Goal: Task Accomplishment & Management: Use online tool/utility

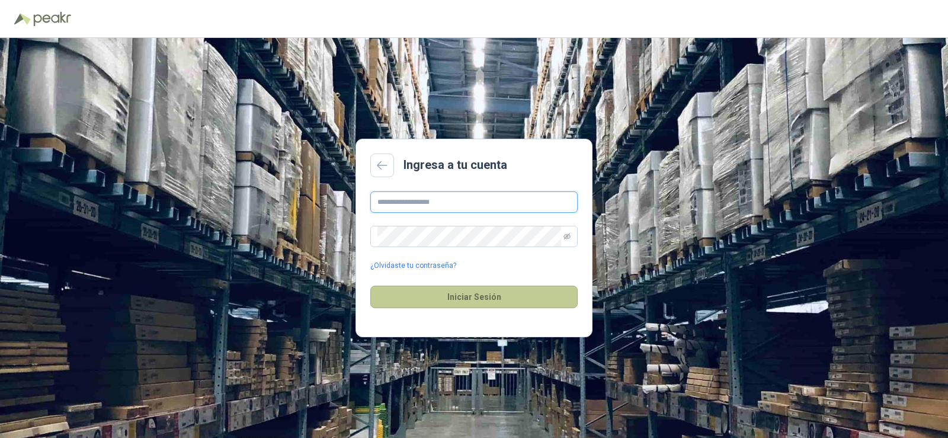
type input "**********"
click at [463, 292] on button "Iniciar Sesión" at bounding box center [474, 297] width 207 height 23
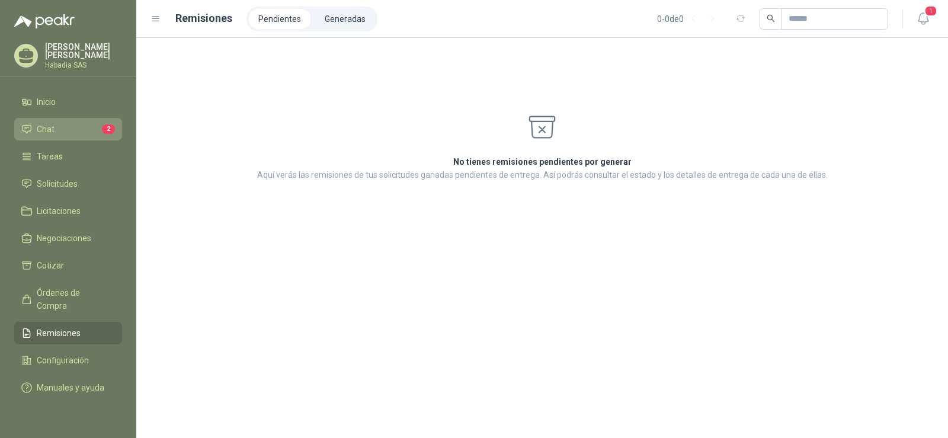
click at [85, 126] on li "Chat 2" at bounding box center [68, 129] width 94 height 13
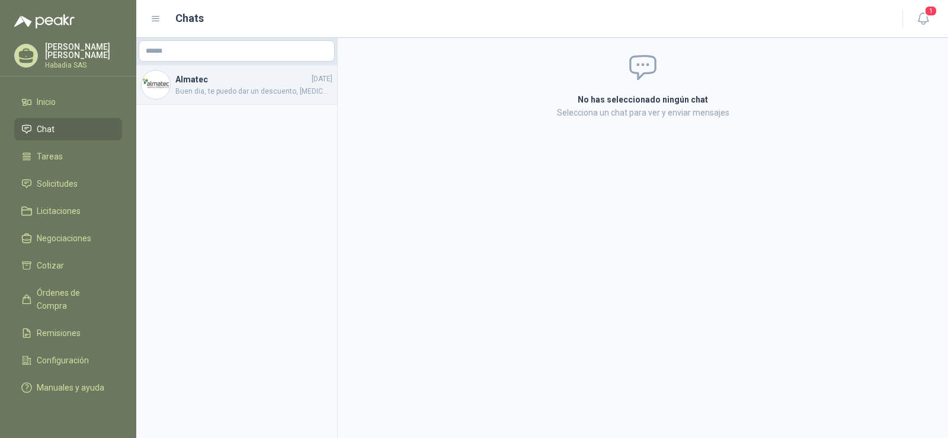
click at [213, 92] on span "Buen dia, te puedo dar un descuento, [MEDICAL_DATA] envio precio con descuento …" at bounding box center [253, 91] width 157 height 11
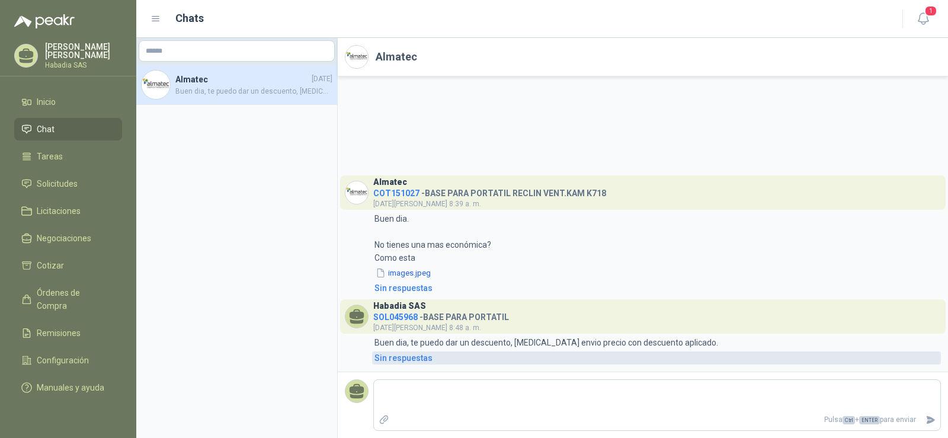
click at [417, 356] on div "Sin respuestas" at bounding box center [404, 358] width 58 height 13
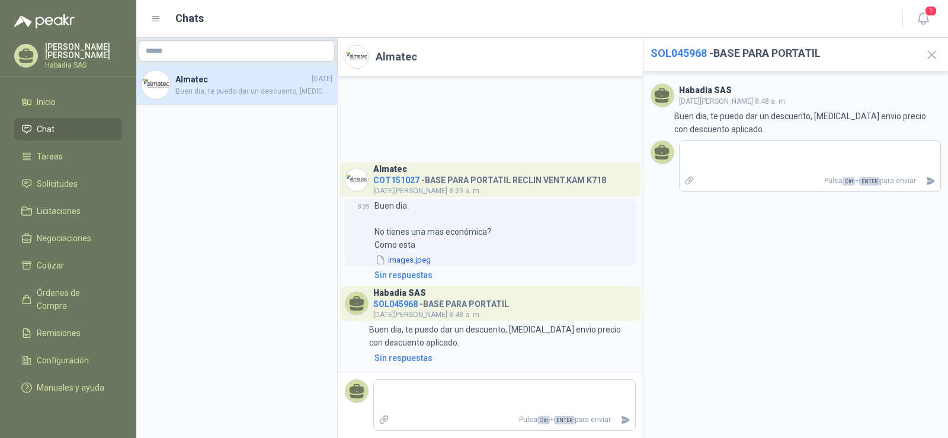
click at [407, 258] on button "images.jpeg" at bounding box center [404, 260] width 58 height 12
click at [35, 96] on li "Inicio" at bounding box center [68, 101] width 94 height 13
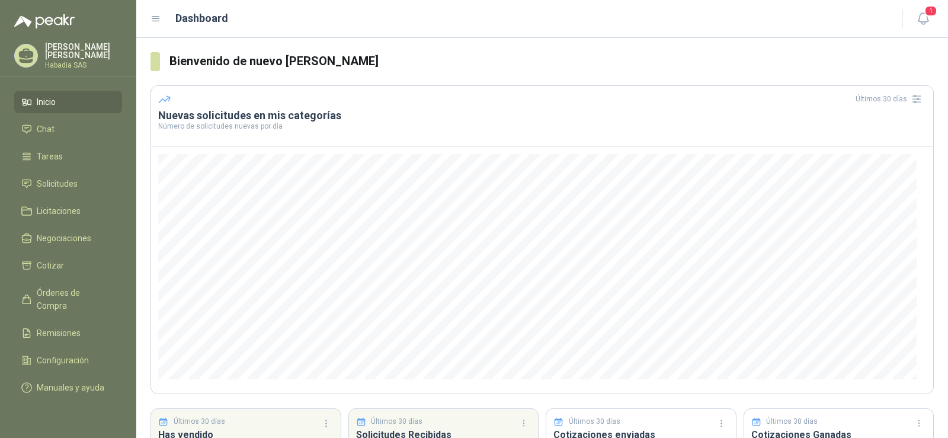
scroll to position [96, 0]
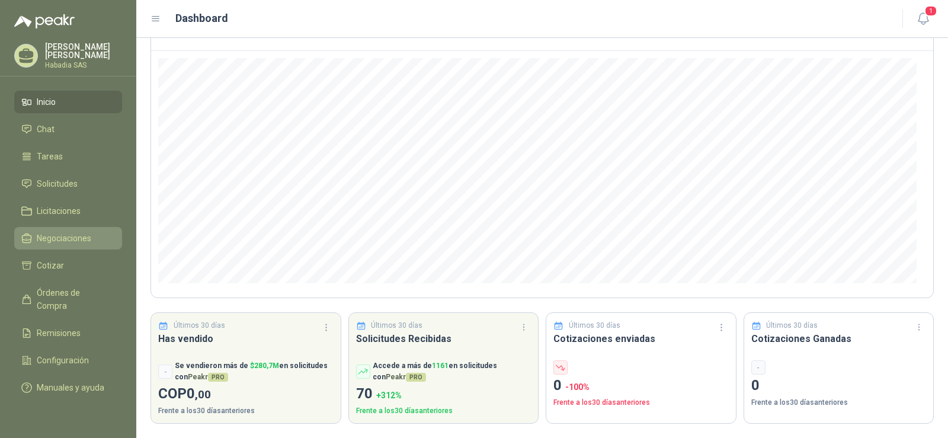
click at [41, 232] on span "Negociaciones" at bounding box center [64, 238] width 55 height 13
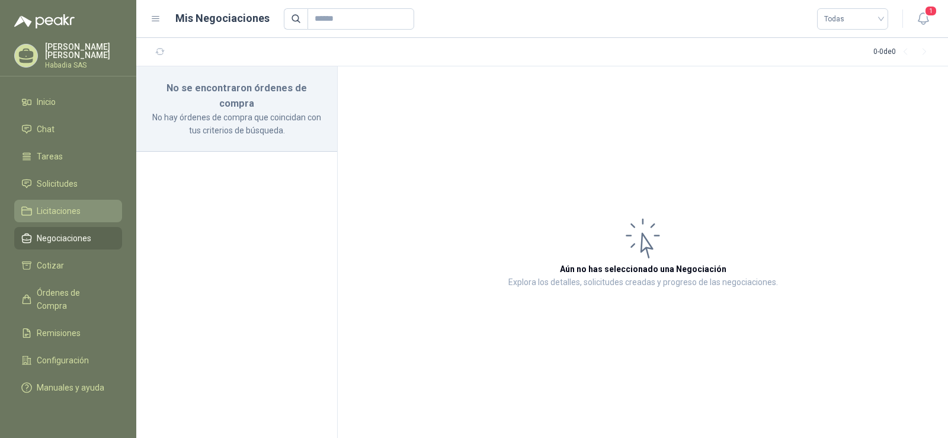
click at [52, 206] on span "Licitaciones" at bounding box center [59, 211] width 44 height 13
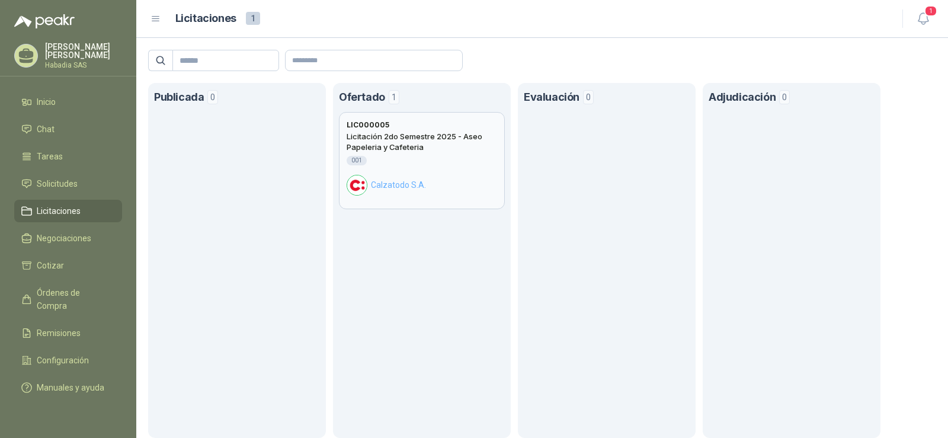
click at [405, 141] on h2 "Licitación 2do Semestre 2025 - Aseo Papeleria y Cafeteria" at bounding box center [422, 141] width 151 height 21
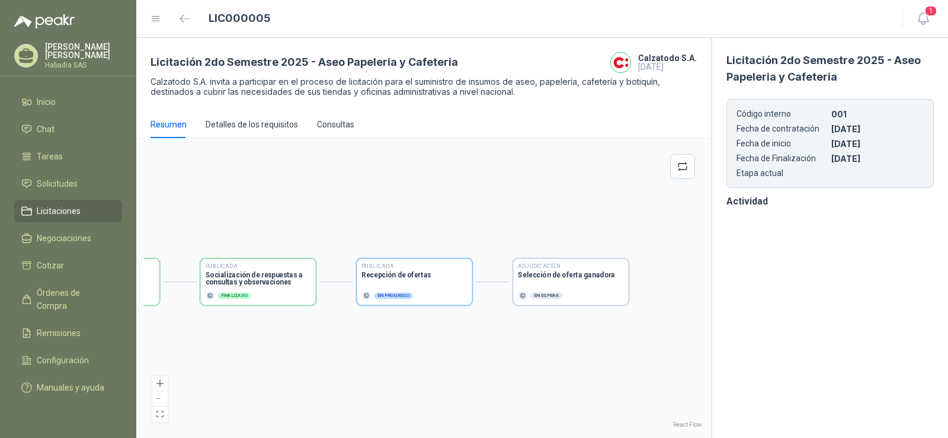
click at [265, 132] on div "Detalles de los requisitos" at bounding box center [252, 124] width 92 height 27
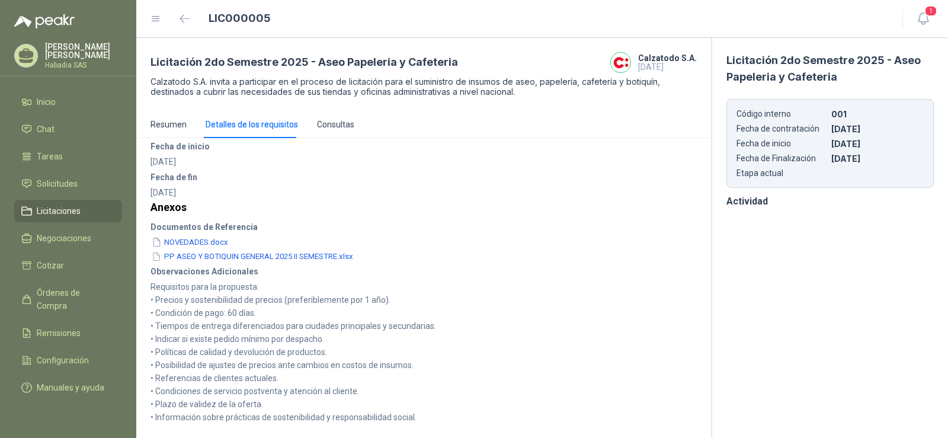
scroll to position [14, 0]
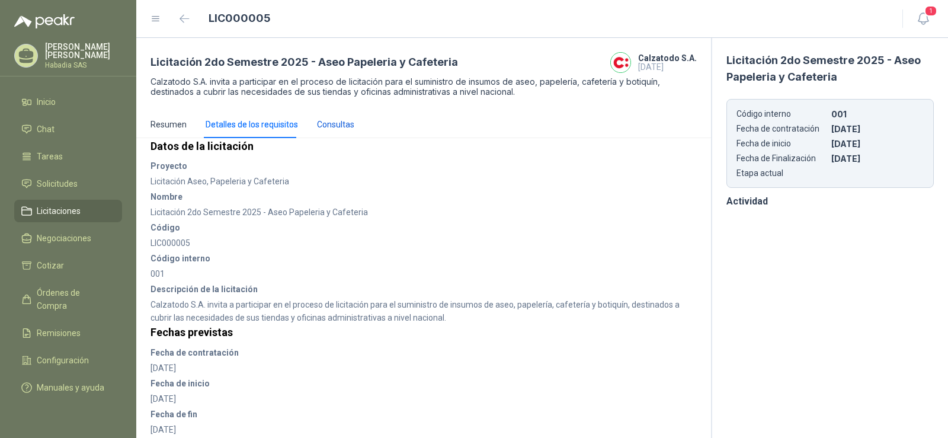
click at [347, 120] on div "Consultas" at bounding box center [335, 124] width 37 height 13
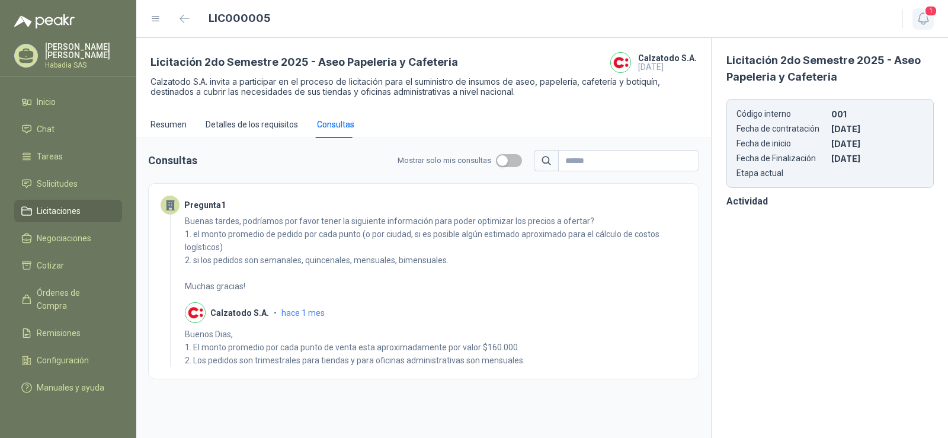
click at [920, 12] on icon "button" at bounding box center [923, 18] width 15 height 15
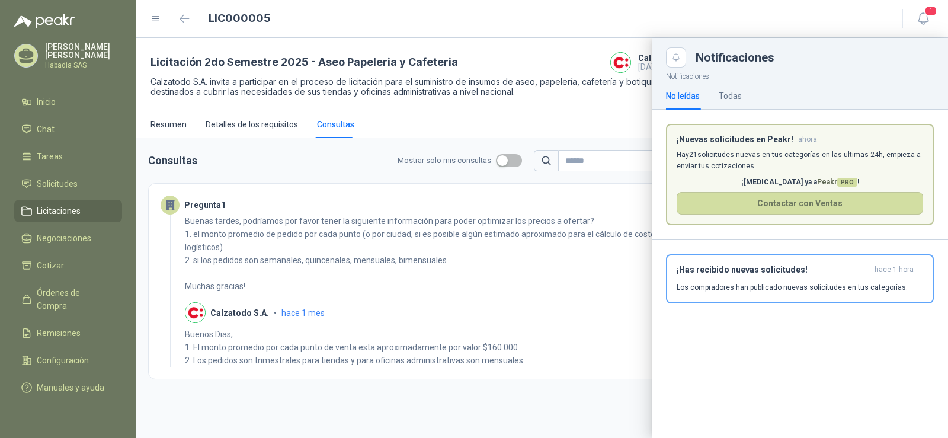
click at [550, 281] on div at bounding box center [542, 238] width 812 height 400
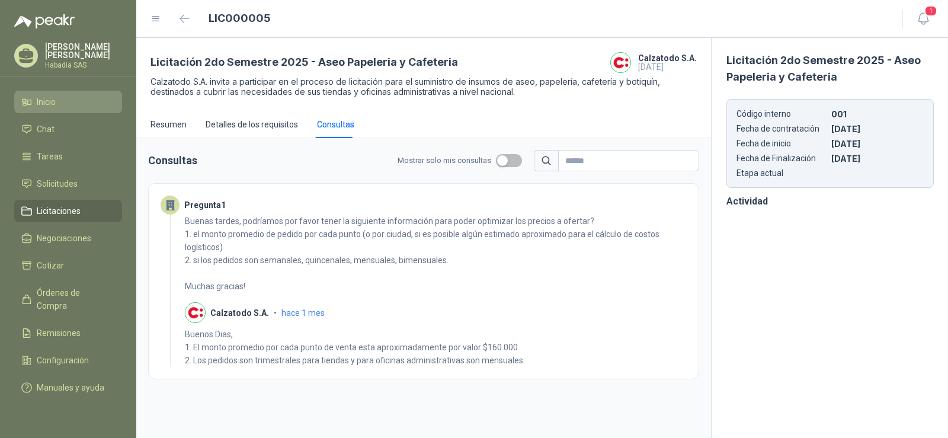
click at [46, 97] on span "Inicio" at bounding box center [46, 101] width 19 height 13
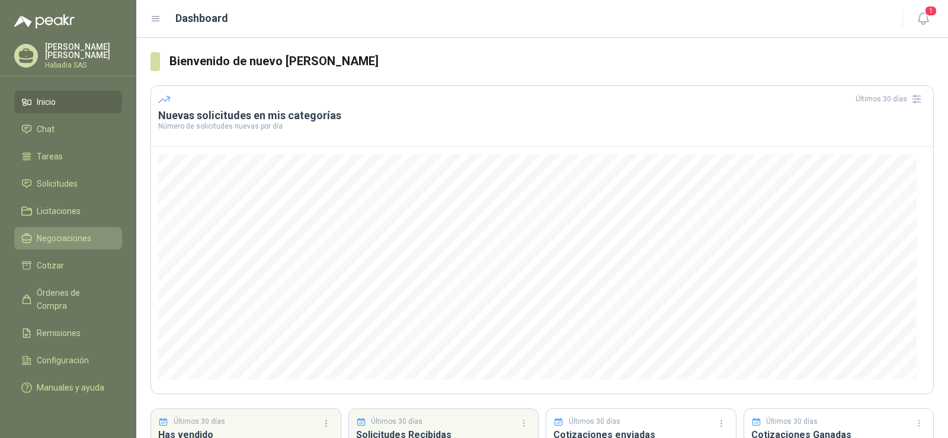
drag, startPoint x: 37, startPoint y: 216, endPoint x: 41, endPoint y: 236, distance: 20.1
click at [36, 217] on link "Licitaciones" at bounding box center [68, 211] width 108 height 23
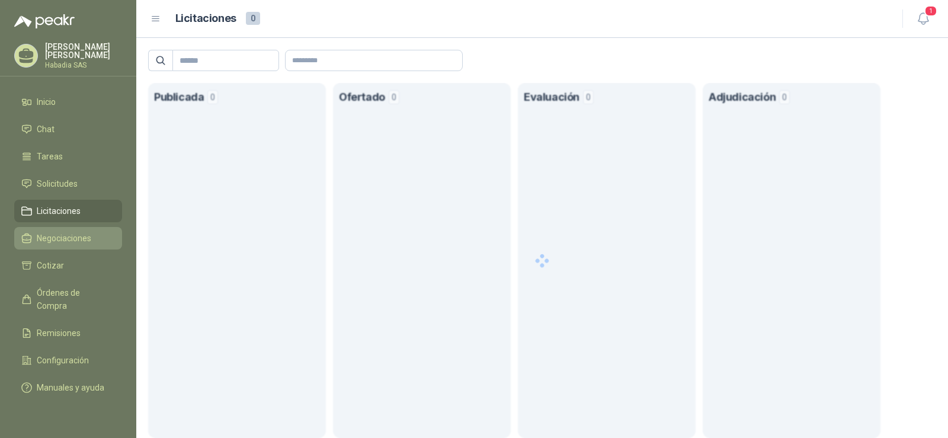
click at [52, 238] on span "Negociaciones" at bounding box center [64, 238] width 55 height 13
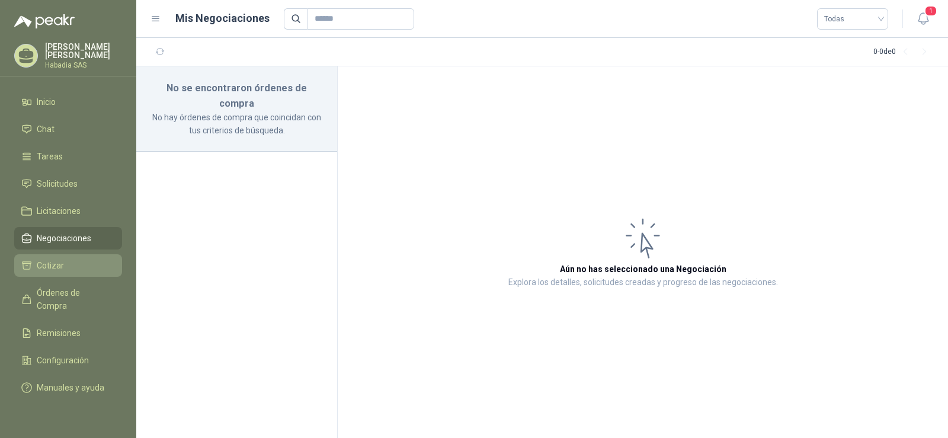
click at [53, 266] on span "Cotizar" at bounding box center [50, 265] width 27 height 13
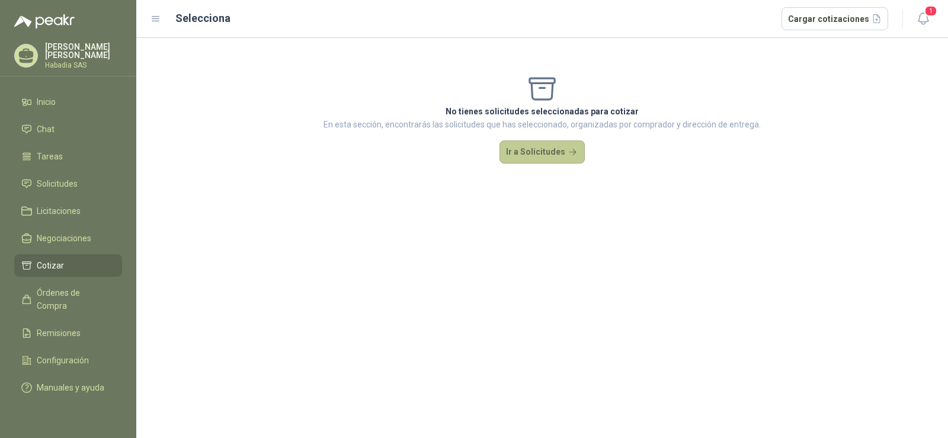
click at [509, 146] on button "Ir a Solicitudes" at bounding box center [542, 152] width 85 height 24
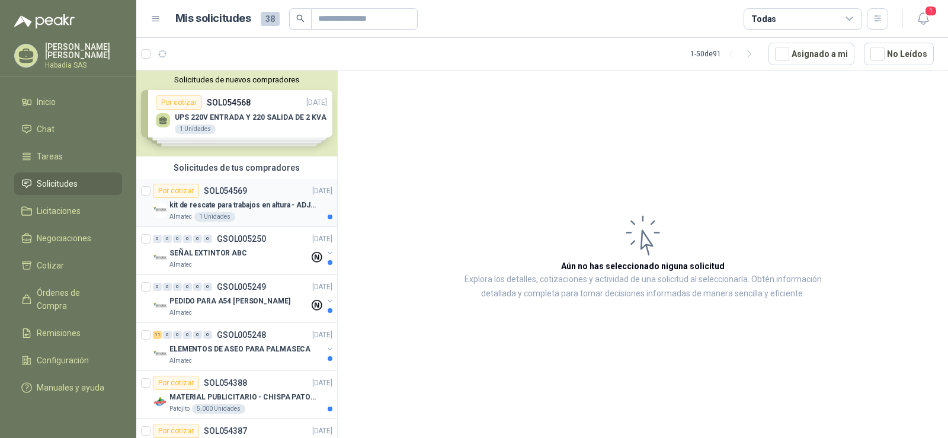
click at [251, 200] on p "kit de rescate para trabajos en altura - ADJUNTAR FICHA TECNICA" at bounding box center [244, 205] width 148 height 11
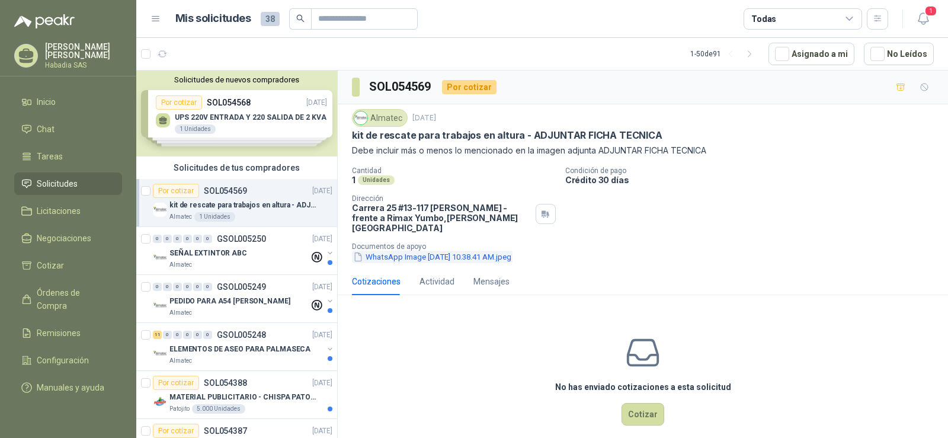
click at [451, 251] on button "WhatsApp Image [DATE] 10.38.41 AM.jpeg" at bounding box center [432, 257] width 161 height 12
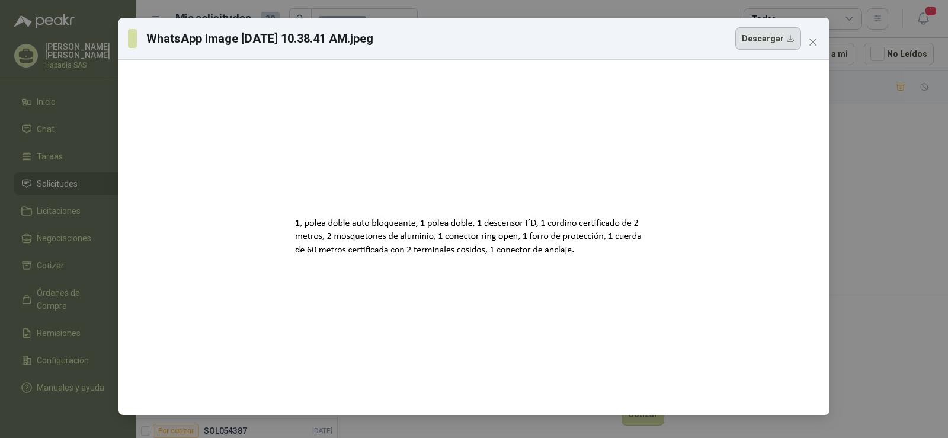
drag, startPoint x: 421, startPoint y: 244, endPoint x: 773, endPoint y: 39, distance: 407.0
click at [773, 39] on button "Descargar" at bounding box center [769, 38] width 66 height 23
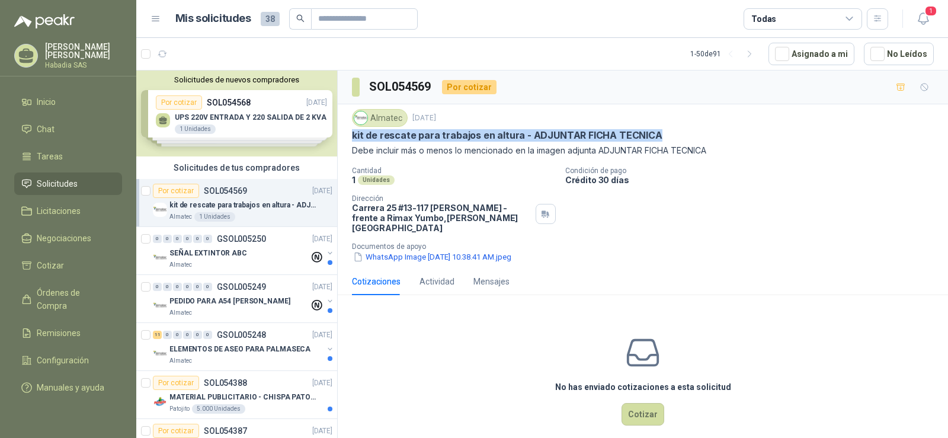
drag, startPoint x: 349, startPoint y: 134, endPoint x: 674, endPoint y: 134, distance: 324.9
click at [674, 134] on div "Almatec [DATE] kit de rescate para trabajos en altura - ADJUNTAR FICHA TECNICA …" at bounding box center [643, 186] width 611 height 164
copy p "kit de rescate para trabajos en altura - ADJUNTAR FICHA TECNICA"
click at [210, 263] on div "Almatec" at bounding box center [240, 264] width 140 height 9
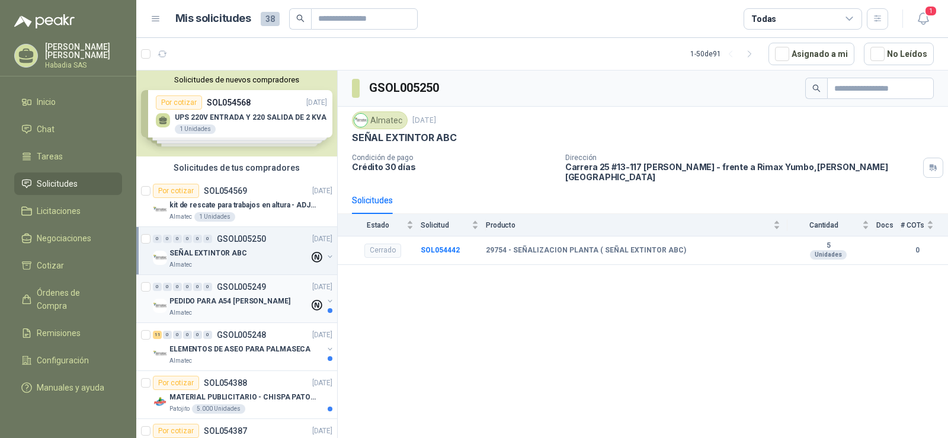
click at [221, 305] on p "PEDIDO PARA A54 [PERSON_NAME]" at bounding box center [230, 301] width 121 height 11
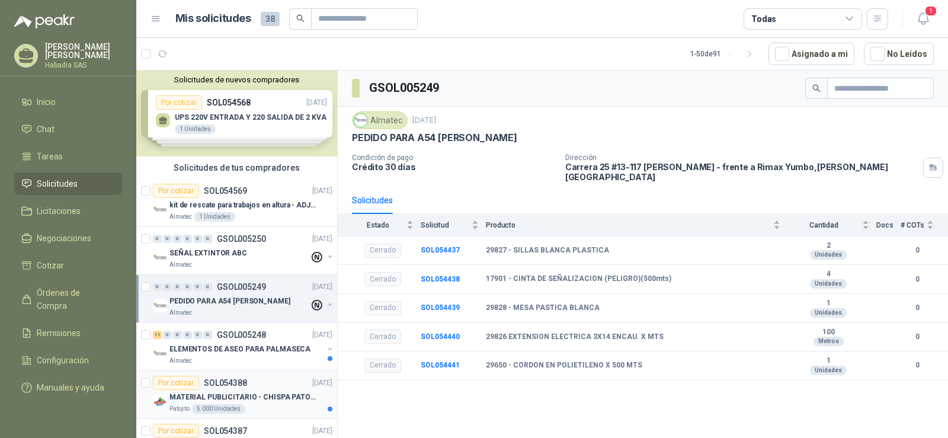
scroll to position [59, 0]
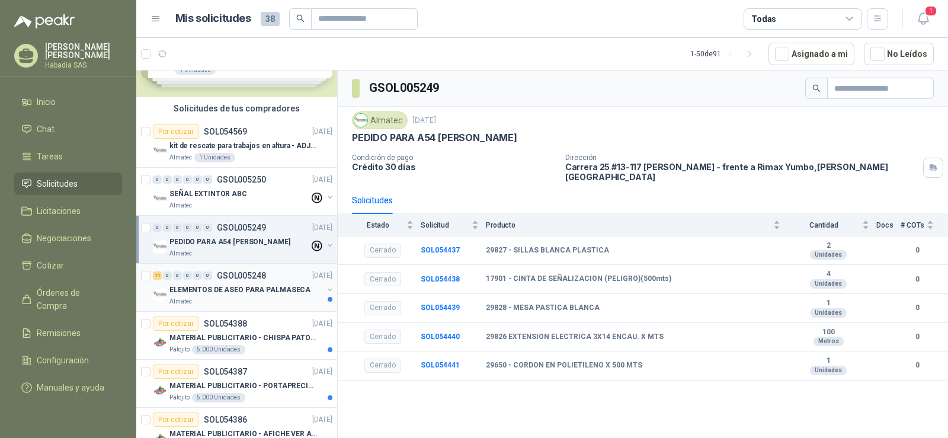
click at [250, 295] on p "ELEMENTOS DE ASEO PARA PALMASECA" at bounding box center [240, 290] width 141 height 11
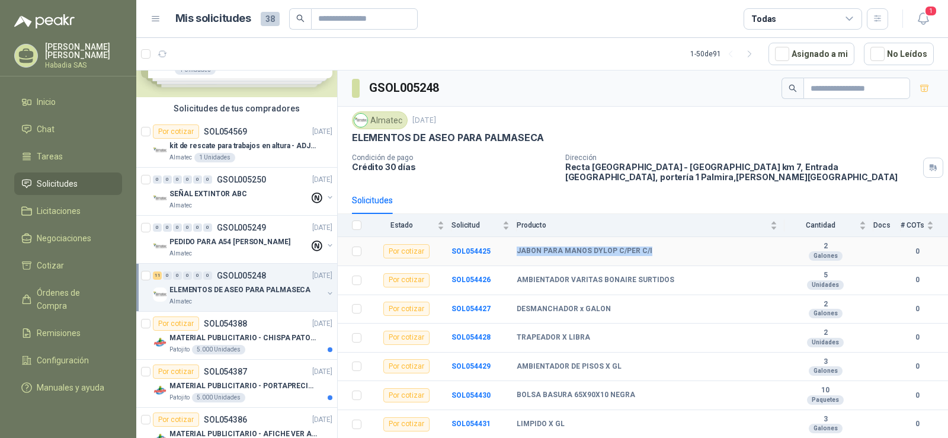
drag, startPoint x: 608, startPoint y: 239, endPoint x: 546, endPoint y: 244, distance: 62.4
click at [510, 247] on tr "Por cotizar SOL054425 JABON PARA MANOS DYLOP C/PER C/I 2 Galones 0" at bounding box center [643, 251] width 611 height 29
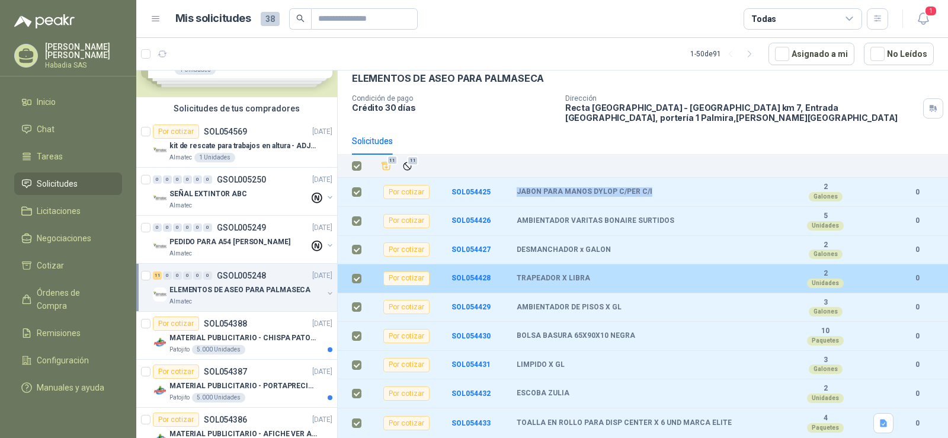
scroll to position [107, 0]
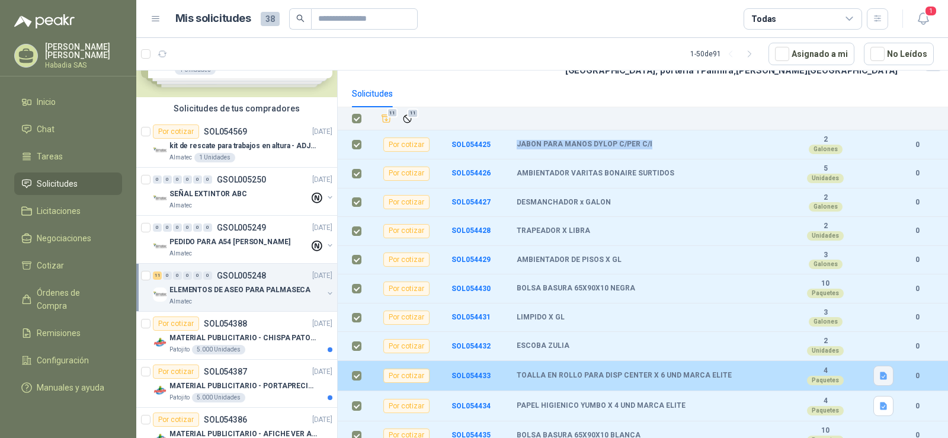
click at [880, 372] on icon "button" at bounding box center [883, 376] width 7 height 8
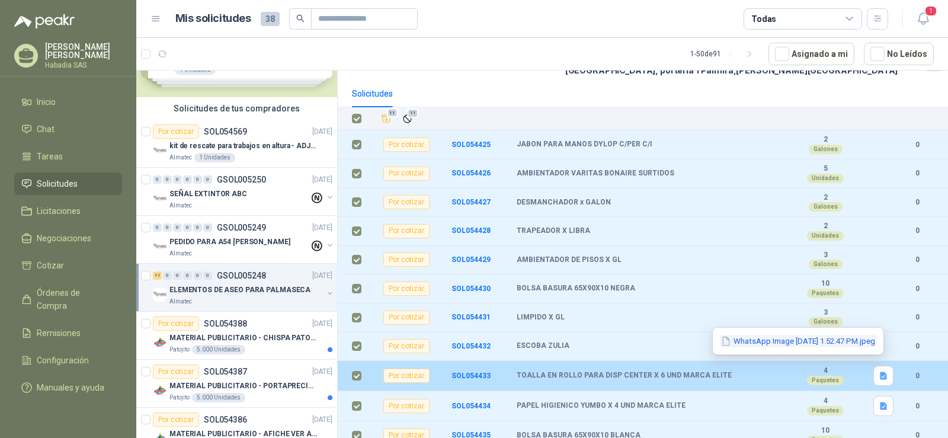
click at [826, 341] on button "WhatsApp Image [DATE] 1.52.47 PM.jpeg" at bounding box center [798, 341] width 157 height 12
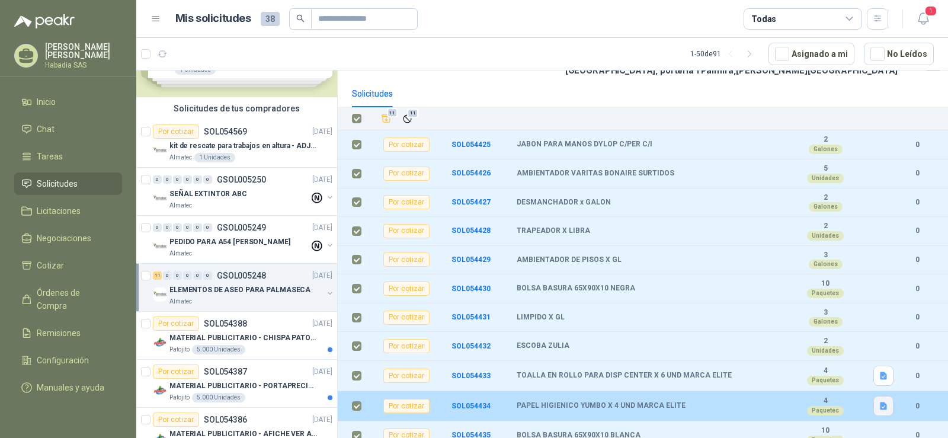
click at [874, 397] on button "button" at bounding box center [884, 406] width 20 height 20
click at [802, 367] on button "WhatsApp Image [DATE] 1.53.12 PM.jpeg" at bounding box center [798, 371] width 157 height 12
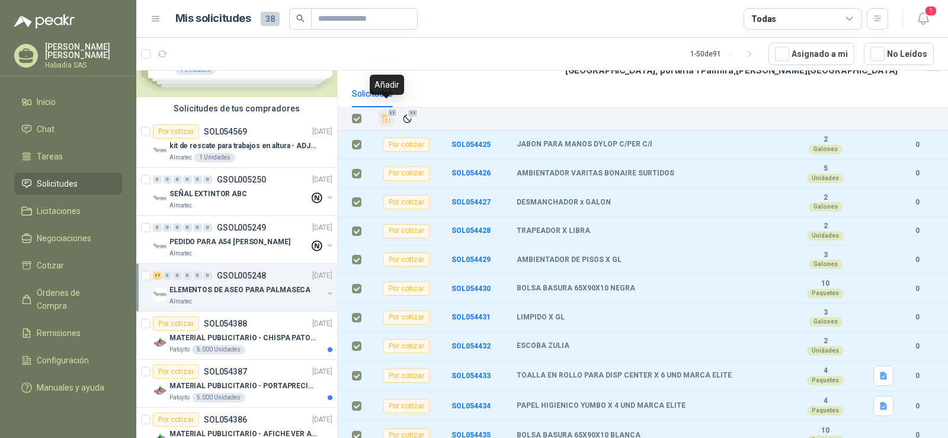
click at [390, 109] on span "11" at bounding box center [392, 112] width 11 height 9
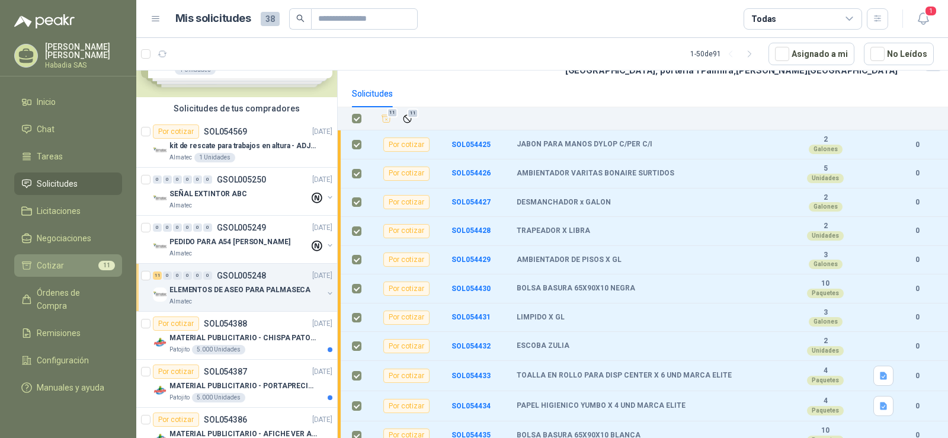
click at [64, 266] on li "Cotizar 11" at bounding box center [68, 265] width 94 height 13
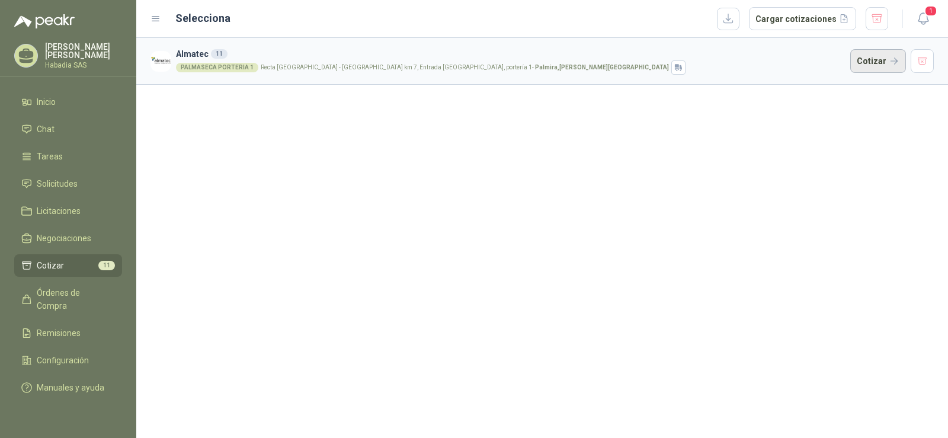
click at [876, 57] on button "Cotizar" at bounding box center [879, 61] width 56 height 24
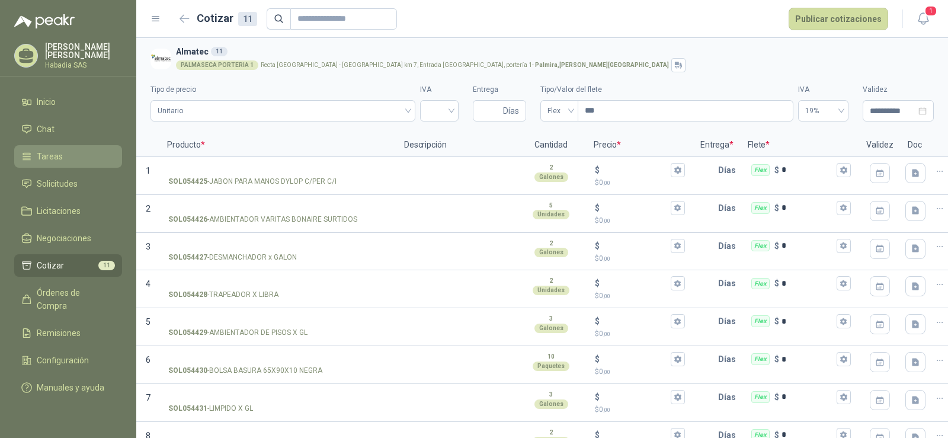
drag, startPoint x: 324, startPoint y: 84, endPoint x: 115, endPoint y: 161, distance: 223.0
click at [325, 84] on div "**********" at bounding box center [543, 99] width 784 height 54
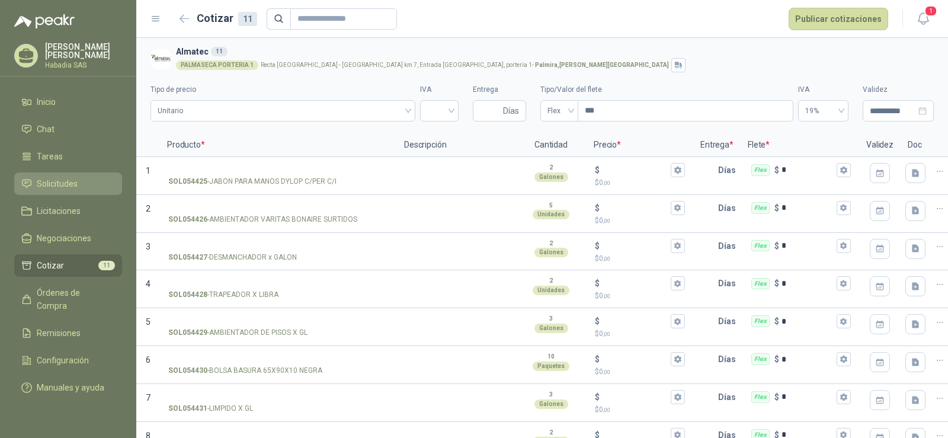
click at [50, 178] on span "Solicitudes" at bounding box center [57, 183] width 41 height 13
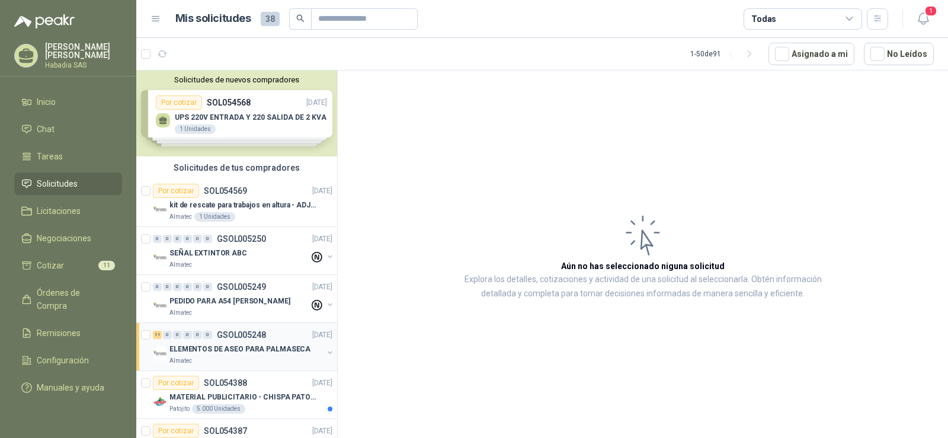
click at [225, 350] on p "ELEMENTOS DE ASEO PARA PALMASECA" at bounding box center [240, 349] width 141 height 11
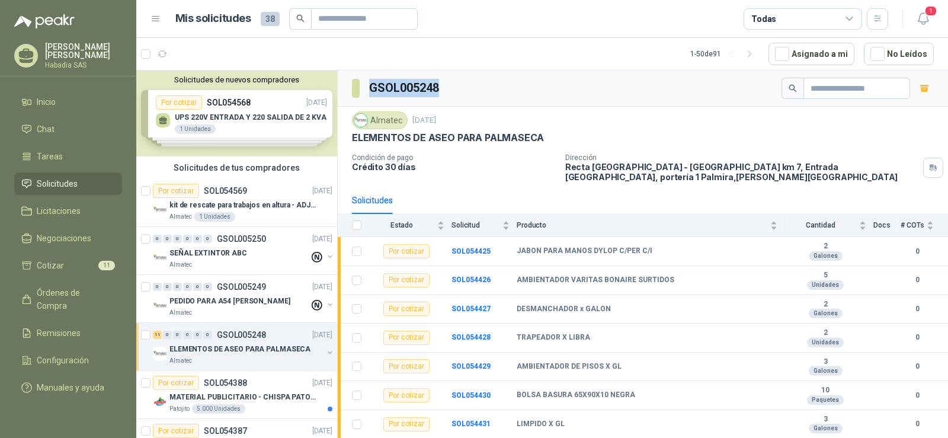
drag, startPoint x: 448, startPoint y: 91, endPoint x: 370, endPoint y: 89, distance: 77.7
click at [370, 89] on div "GSOL005248" at bounding box center [643, 89] width 611 height 36
copy h3 "GSOL005248"
click at [415, 177] on div "Almatec [DATE] ELEMENTOS DE ASEO PARA PALMASECA Condición de pago Crédito 30 dí…" at bounding box center [643, 147] width 611 height 80
drag, startPoint x: 354, startPoint y: 136, endPoint x: 522, endPoint y: 138, distance: 167.8
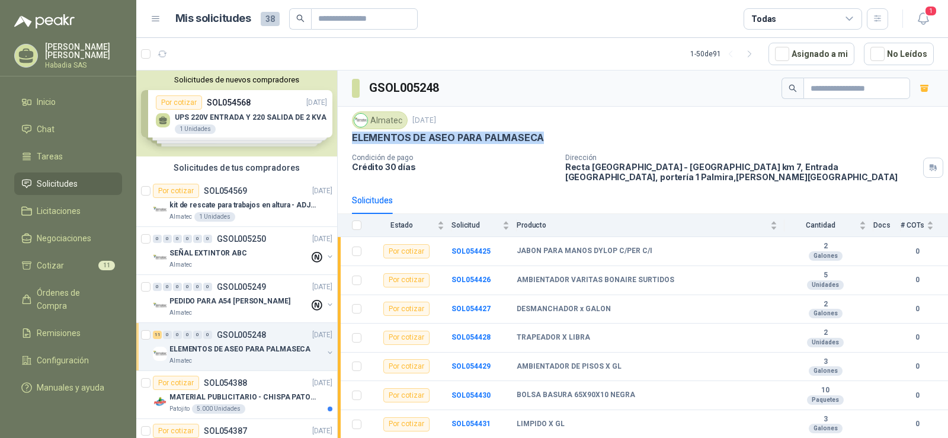
click at [560, 138] on div "ELEMENTOS DE ASEO PARA PALMASECA" at bounding box center [643, 138] width 582 height 12
copy p "ELEMENTOS DE ASEO PARA PALMASECA"
click at [421, 95] on h3 "GSOL005248" at bounding box center [405, 88] width 72 height 18
drag, startPoint x: 371, startPoint y: 86, endPoint x: 448, endPoint y: 88, distance: 77.7
click at [455, 87] on div "GSOL005248" at bounding box center [643, 89] width 611 height 36
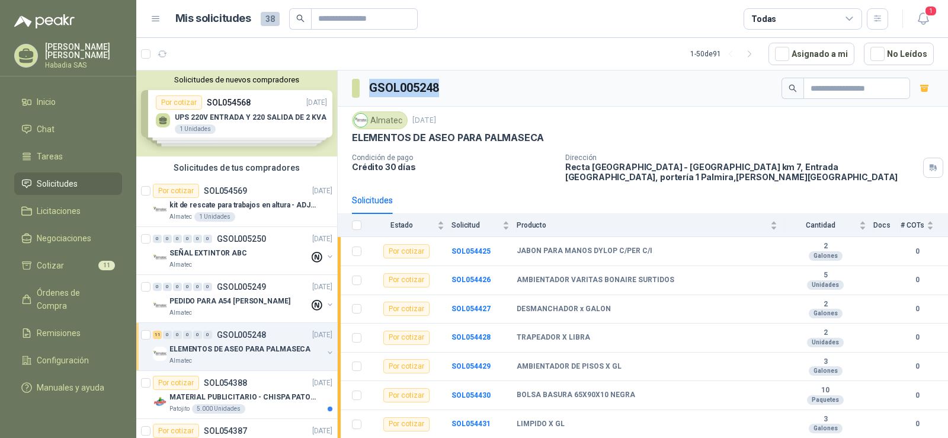
copy h3 "GSOL005248"
click at [82, 261] on li "Cotizar 11" at bounding box center [68, 265] width 94 height 13
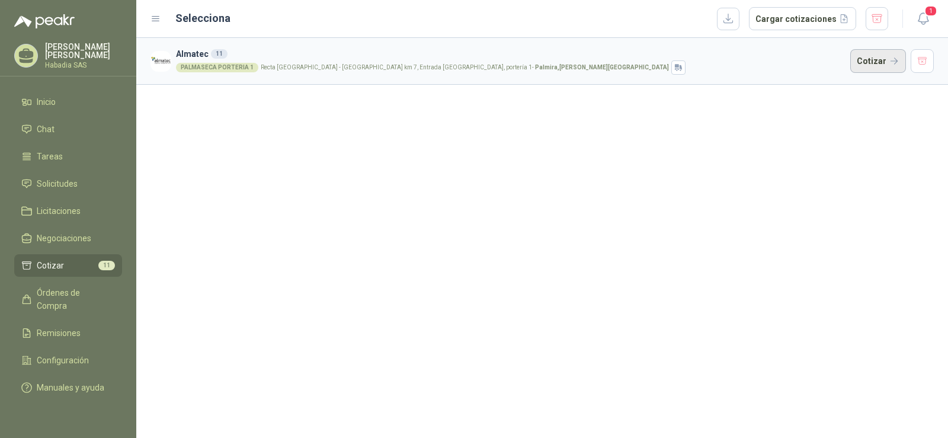
click at [883, 56] on button "Cotizar" at bounding box center [879, 61] width 56 height 24
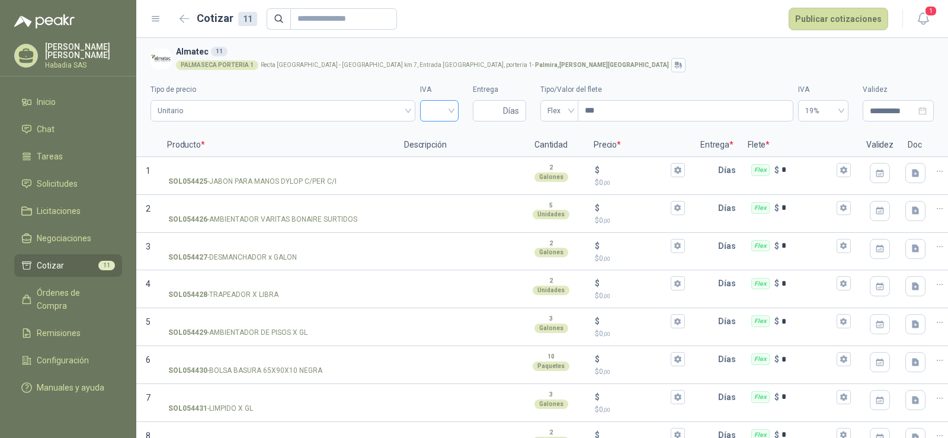
click at [443, 107] on input "search" at bounding box center [439, 110] width 24 height 18
click at [435, 133] on div "19%" at bounding box center [435, 135] width 20 height 13
click at [487, 106] on input "Entrega" at bounding box center [490, 111] width 21 height 20
type input "*"
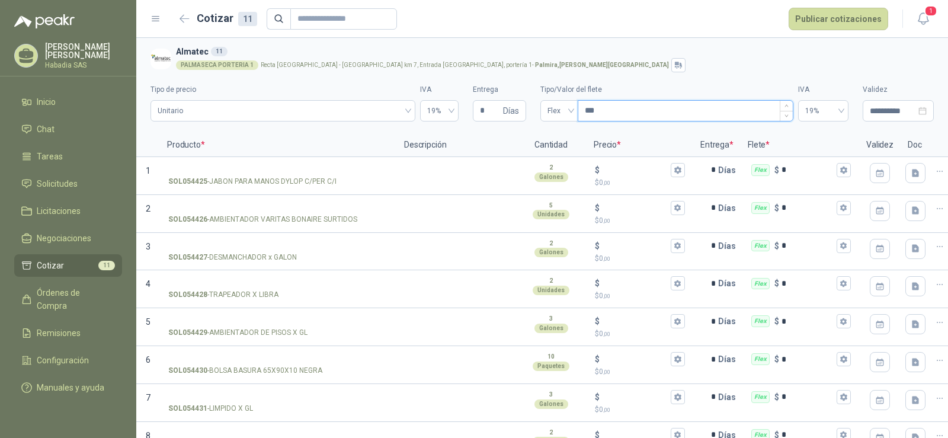
click at [609, 109] on input "***" at bounding box center [686, 111] width 215 height 20
type input "****"
type input "*******"
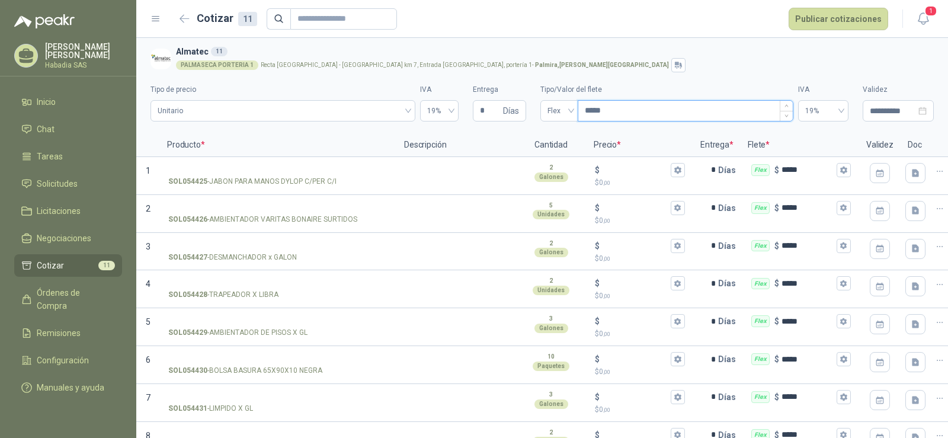
type input "****"
type input "*"
type input "***"
type input "*****"
type input "*******"
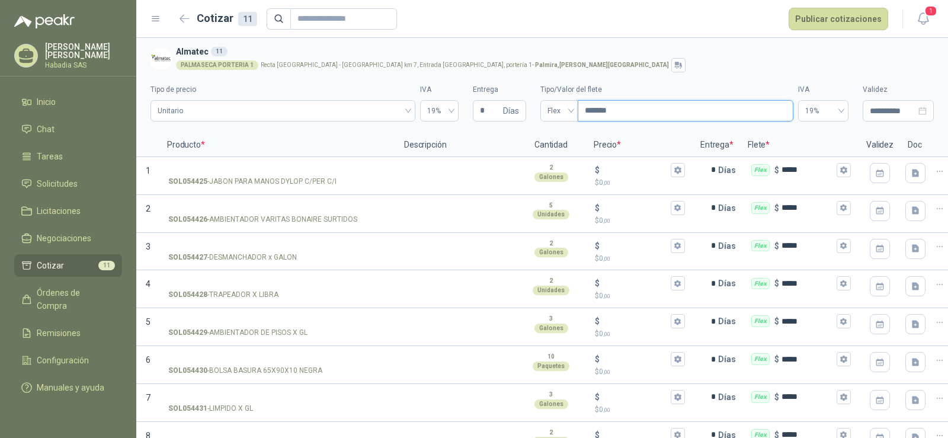
type input "*******"
click at [698, 63] on div "PALMASECA PORTERIA 1 Recta [GEOGRAPHIC_DATA] - [GEOGRAPHIC_DATA] km 7, Entrada …" at bounding box center [552, 65] width 753 height 14
click at [840, 170] on icon "button" at bounding box center [844, 170] width 8 height 8
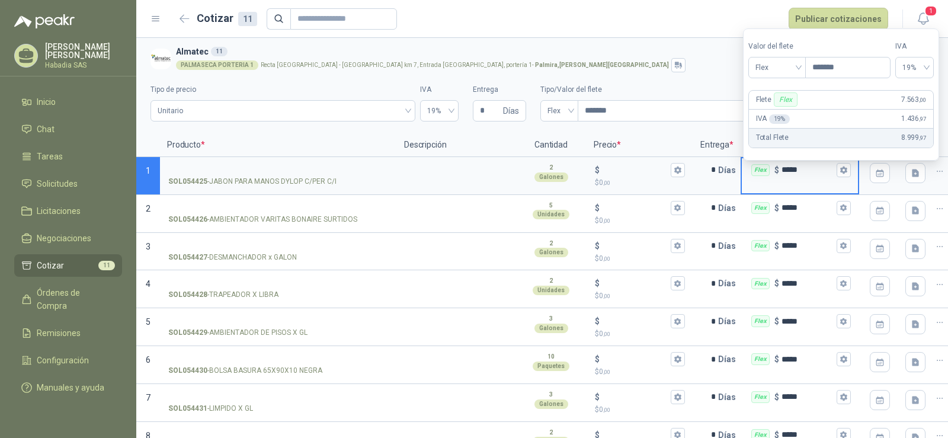
click at [646, 65] on div "PALMASECA PORTERIA 1 Recta [GEOGRAPHIC_DATA] - [GEOGRAPHIC_DATA] km 7, Entrada …" at bounding box center [552, 65] width 753 height 14
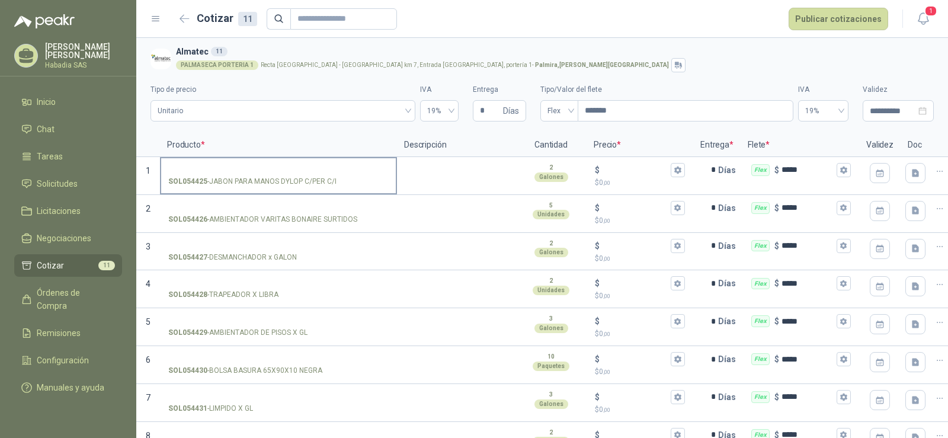
click at [264, 167] on input "SOL054425 - JABON PARA MANOS DYLOP C/PER C/I" at bounding box center [278, 170] width 221 height 9
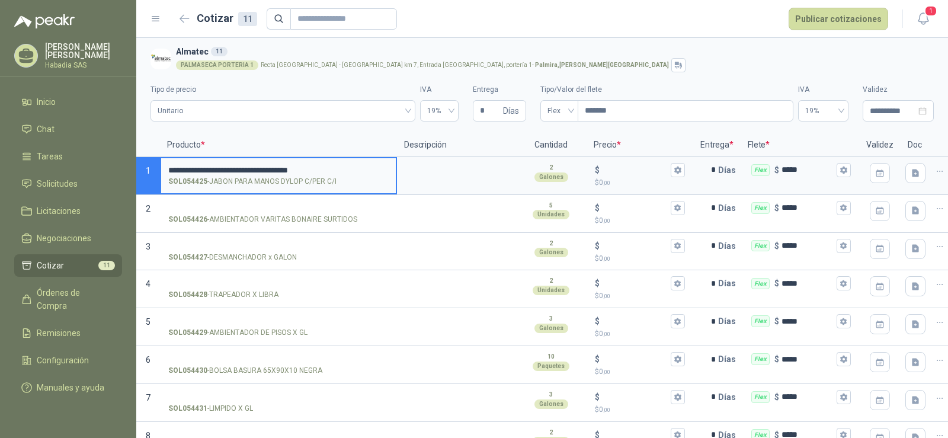
drag, startPoint x: 486, startPoint y: 151, endPoint x: 492, endPoint y: 151, distance: 6.5
click at [486, 151] on p "Descripción" at bounding box center [456, 145] width 119 height 24
click at [619, 169] on input "$ $ 0 ,00" at bounding box center [635, 169] width 66 height 9
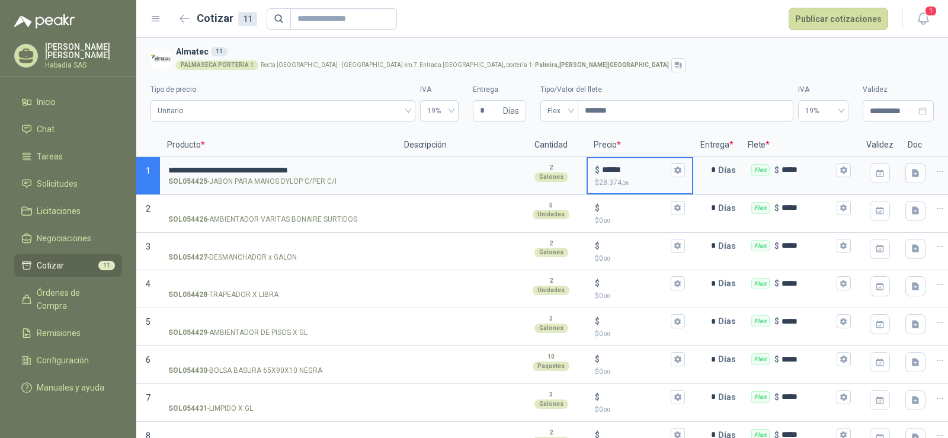
type input "******"
click at [637, 133] on p "Precio *" at bounding box center [640, 145] width 107 height 24
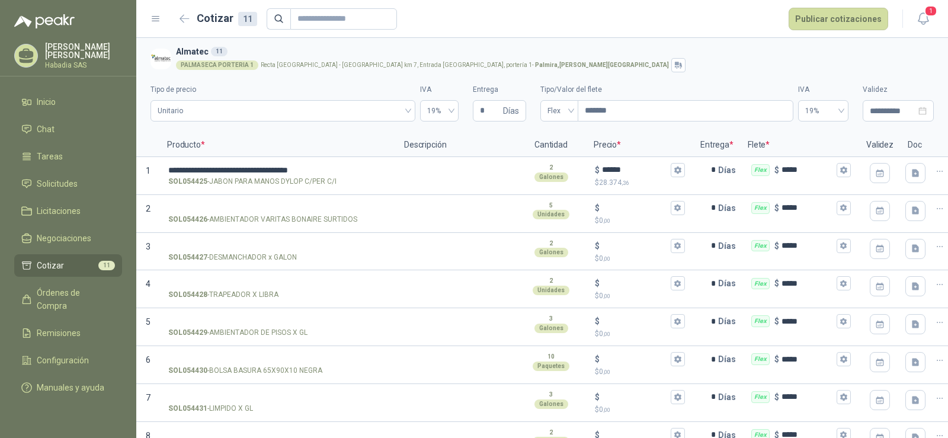
click at [465, 127] on section "**********" at bounding box center [542, 85] width 812 height 95
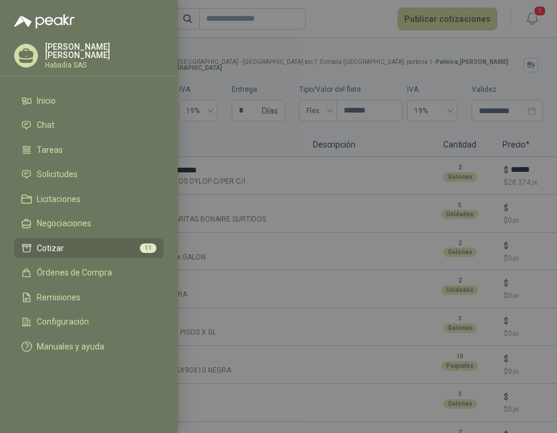
click at [202, 41] on div at bounding box center [278, 216] width 557 height 433
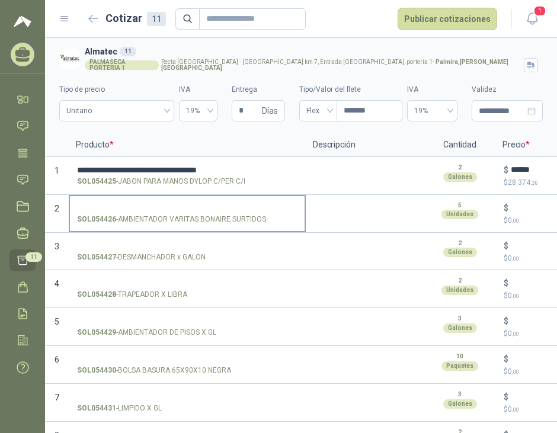
click at [166, 204] on input "SOL054426 - AMBIENTADOR VARITAS BONAIRE SURTIDOS" at bounding box center [187, 208] width 221 height 9
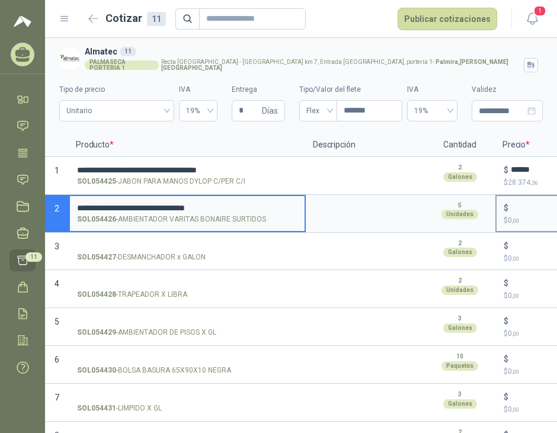
click at [512, 207] on input "$ $ 0 ,00" at bounding box center [544, 207] width 66 height 9
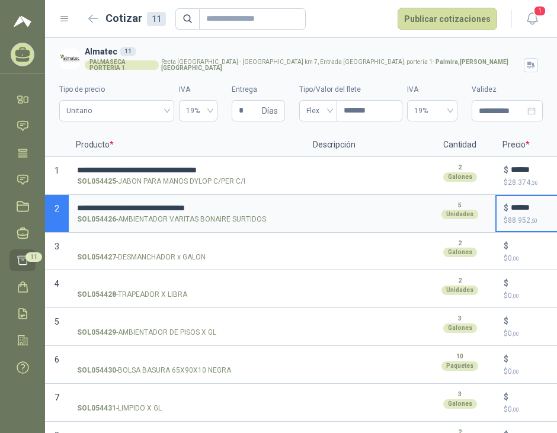
type input "******"
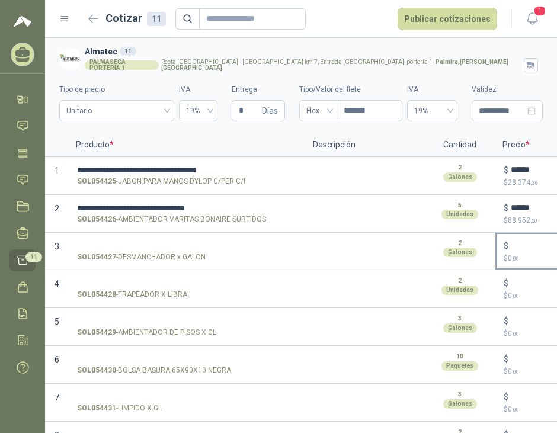
click at [515, 240] on div "$" at bounding box center [549, 246] width 90 height 14
click at [515, 241] on input "$ $ 0 ,00" at bounding box center [544, 245] width 66 height 9
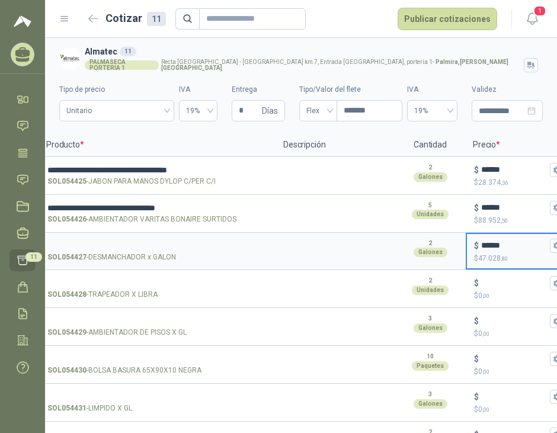
type input "******"
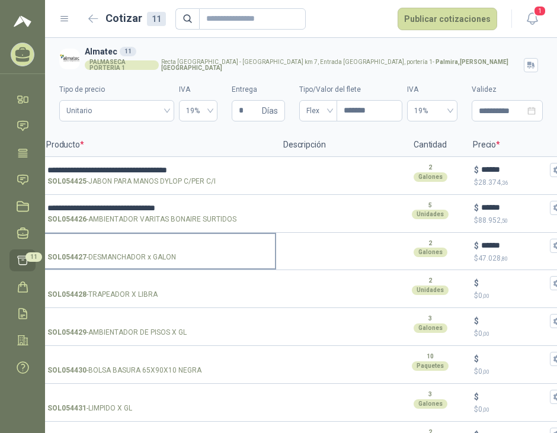
click at [132, 229] on label "**********" at bounding box center [157, 213] width 235 height 34
click at [132, 213] on input "**********" at bounding box center [157, 208] width 221 height 9
click at [131, 235] on label "SOL054427 - DESMANCHADOR x GALON" at bounding box center [157, 251] width 235 height 34
click at [131, 242] on input "SOL054427 - DESMANCHADOR x GALON" at bounding box center [157, 246] width 221 height 9
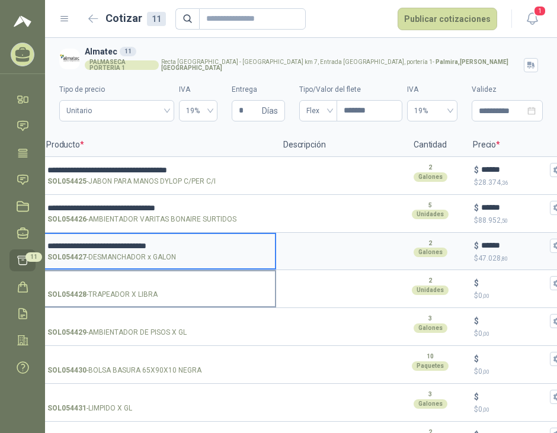
click at [169, 276] on label "SOL054428 - TRAPEADOR X LIBRA" at bounding box center [157, 289] width 235 height 34
click at [169, 279] on input "SOL054428 - TRAPEADOR X LIBRA" at bounding box center [157, 283] width 221 height 9
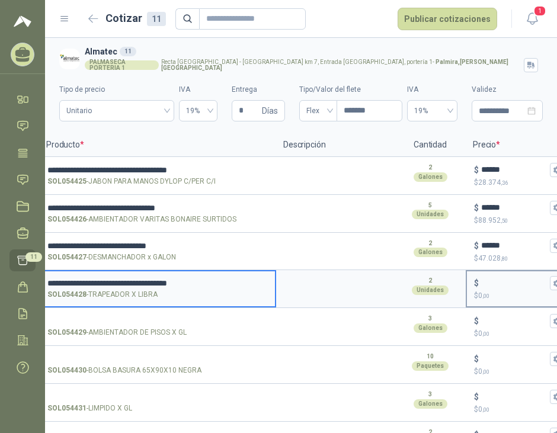
click at [499, 280] on input "$ $ 0 ,00" at bounding box center [514, 283] width 66 height 9
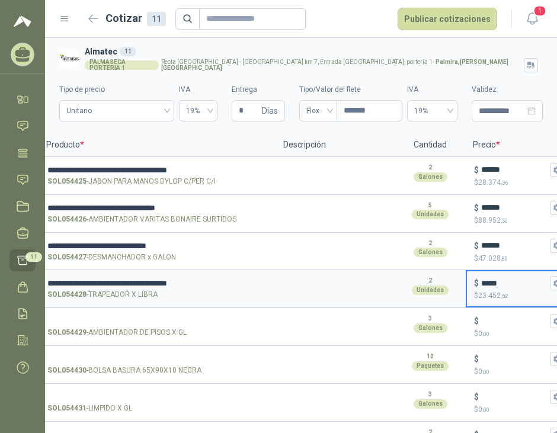
type input "*****"
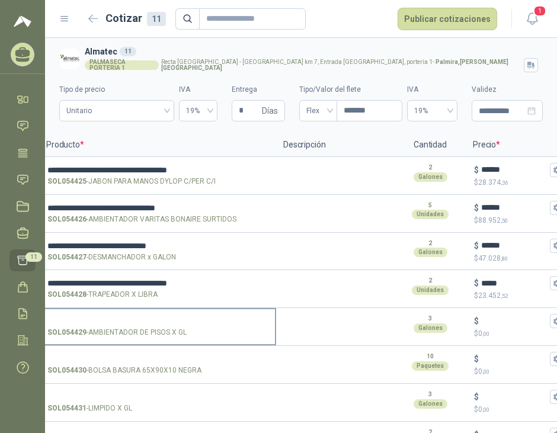
click at [157, 317] on input "SOL054429 - AMBIENTADOR DE PISOS X GL" at bounding box center [157, 321] width 221 height 9
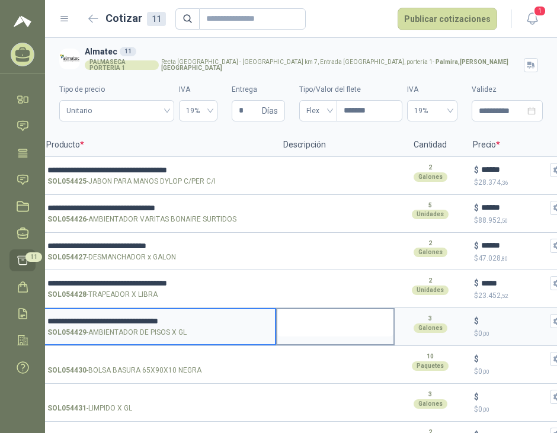
click at [338, 325] on textarea at bounding box center [335, 322] width 116 height 27
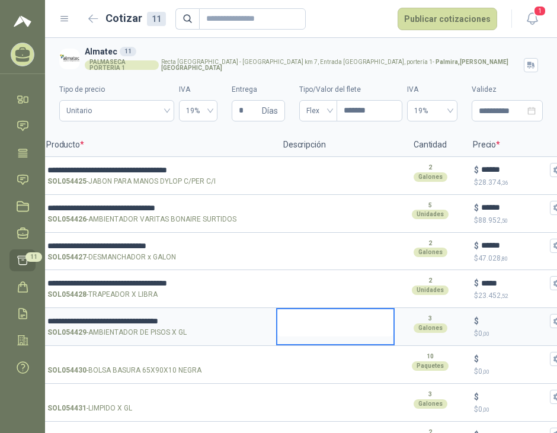
type textarea "*"
type textarea "**"
type textarea "***"
type textarea "****"
type textarea "*****"
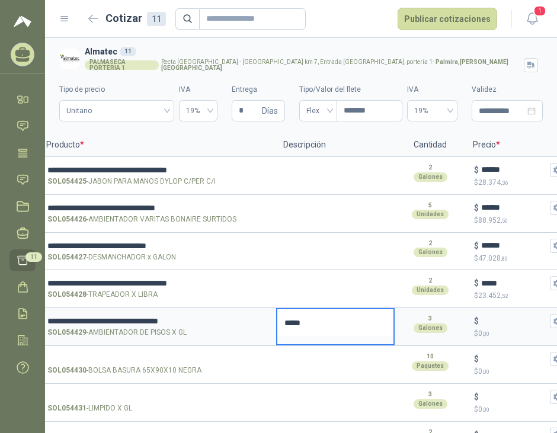
type textarea "*****"
type textarea "*******"
type textarea "********"
type textarea "*********"
type textarea "**********"
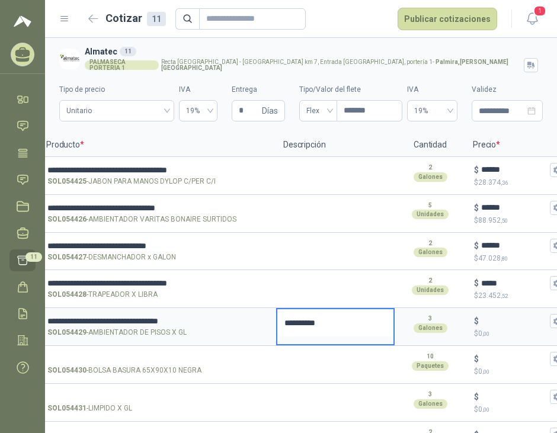
type textarea "**********"
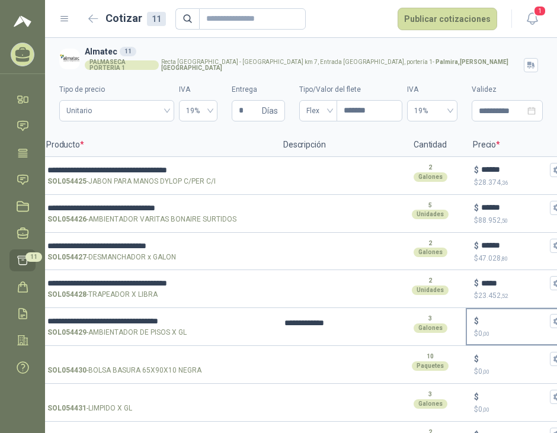
click at [500, 320] on input "$ $ 0 ,00" at bounding box center [514, 321] width 66 height 9
type input "*****"
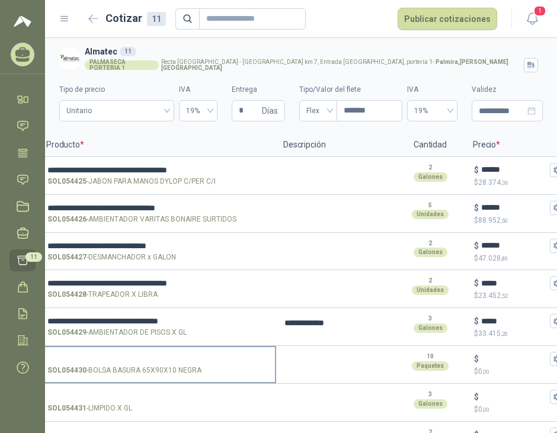
click at [157, 358] on input "SOL054430 - BOLSA BASURA 65X90X10 NEGRA" at bounding box center [157, 359] width 221 height 9
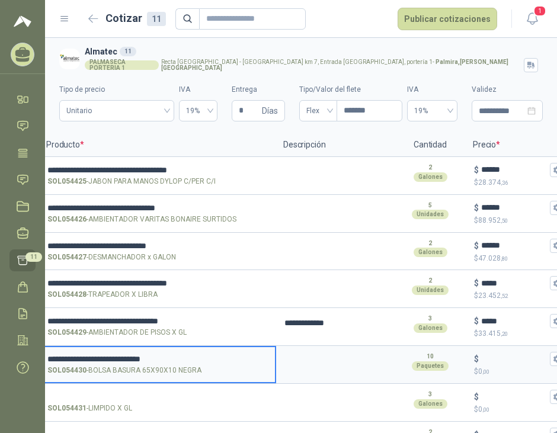
scroll to position [159, 0]
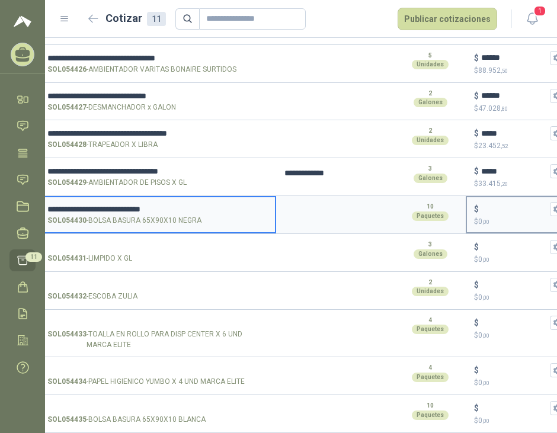
click at [508, 197] on div "$ $ 0 ,00" at bounding box center [519, 214] width 104 height 35
click at [508, 205] on input "$ $ 0 ,00" at bounding box center [514, 209] width 66 height 9
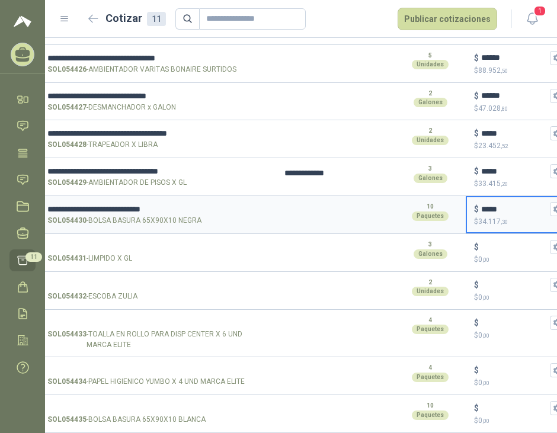
type input "*****"
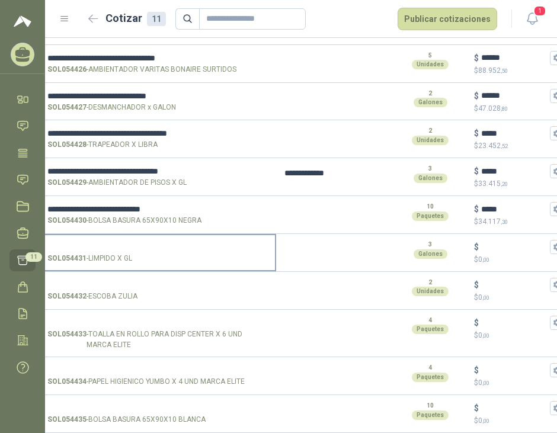
click at [119, 243] on input "SOL054431 - LIMPIDO X GL" at bounding box center [157, 247] width 221 height 9
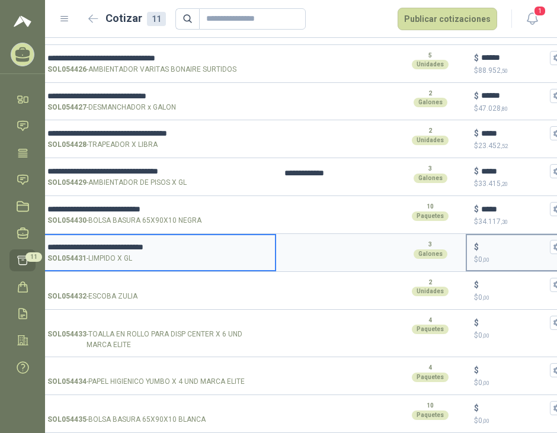
click at [503, 242] on input "$ $ 0 ,00" at bounding box center [514, 246] width 66 height 9
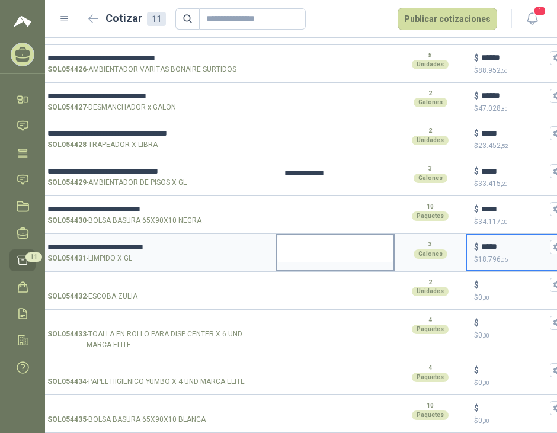
type input "*****"
click at [387, 247] on textarea at bounding box center [335, 248] width 116 height 27
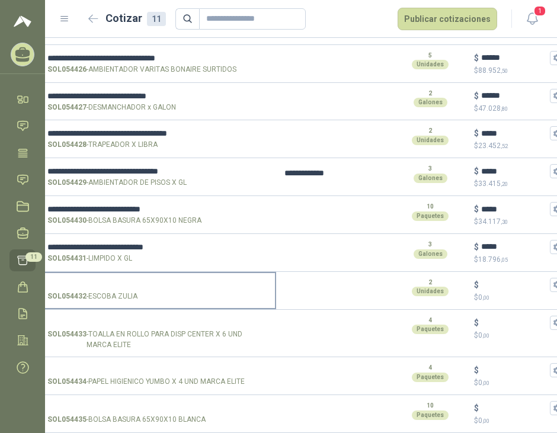
click at [113, 281] on input "SOL054432 - ESCOBA ZULIA" at bounding box center [157, 285] width 221 height 9
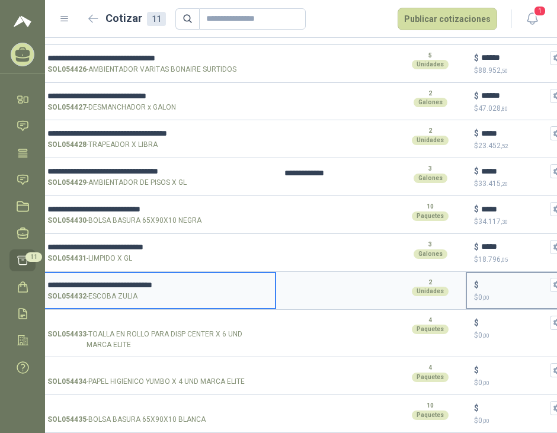
click at [506, 278] on div "$" at bounding box center [519, 285] width 90 height 14
click at [506, 280] on input "$ $ 0 ,00" at bounding box center [514, 284] width 66 height 9
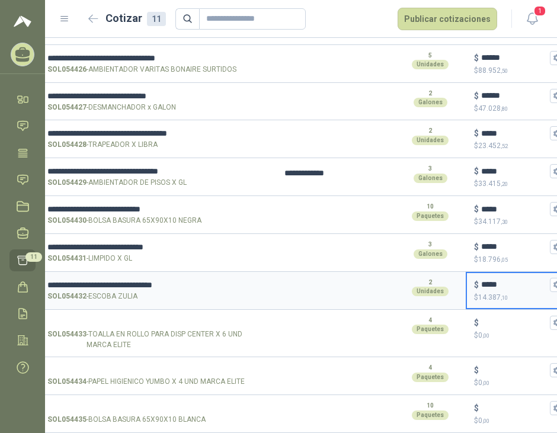
type input "*****"
click at [492, 318] on input "$ $ 0 ,00" at bounding box center [514, 322] width 66 height 9
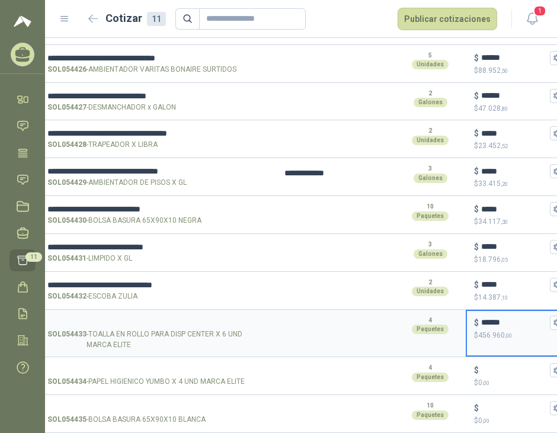
type input "******"
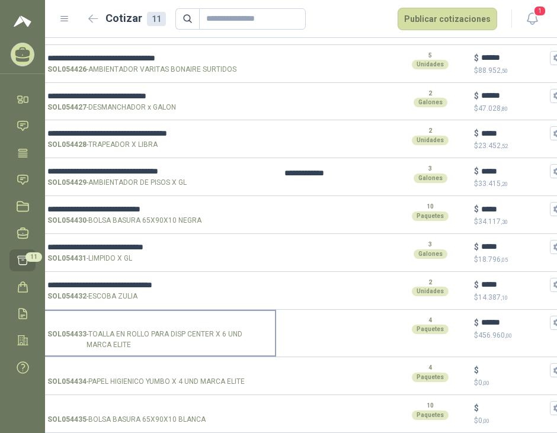
click at [184, 319] on input "SOL054433 - TOALLA EN ROLLO PARA DISP CENTER X 6 UND MARCA ELITE" at bounding box center [157, 323] width 221 height 9
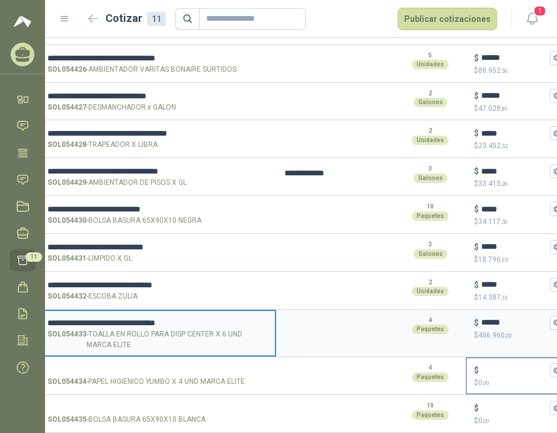
click at [491, 363] on div "$" at bounding box center [519, 370] width 90 height 14
click at [491, 366] on input "$ $ 0 ,00" at bounding box center [514, 370] width 66 height 9
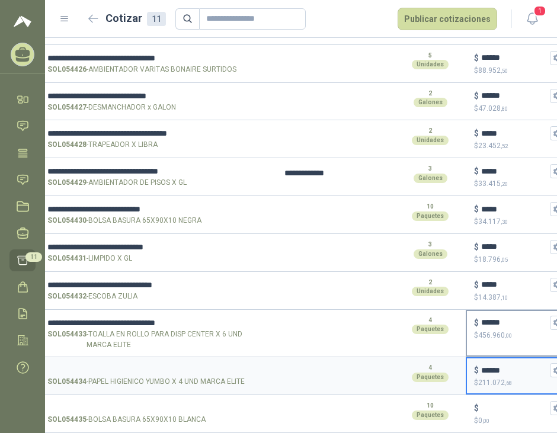
type input "******"
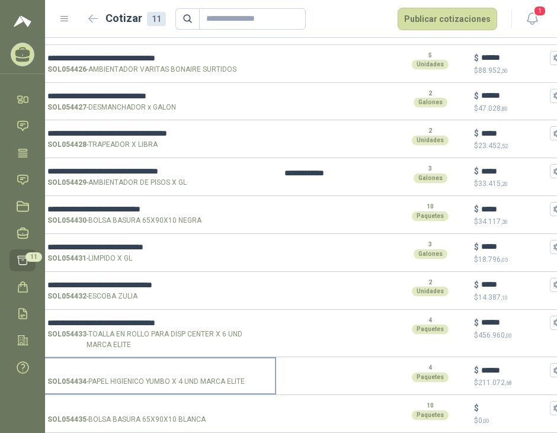
click at [152, 366] on input "SOL054434 - PAPEL HIGIENICO YUMBO X 4 UND MARCA ELITE" at bounding box center [157, 370] width 221 height 9
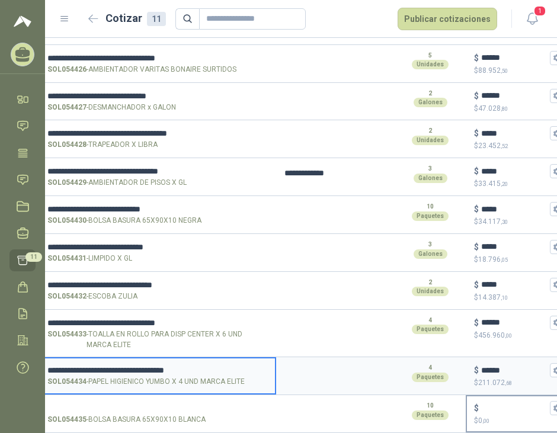
click at [494, 404] on input "$ $ 0 ,00" at bounding box center [514, 408] width 66 height 9
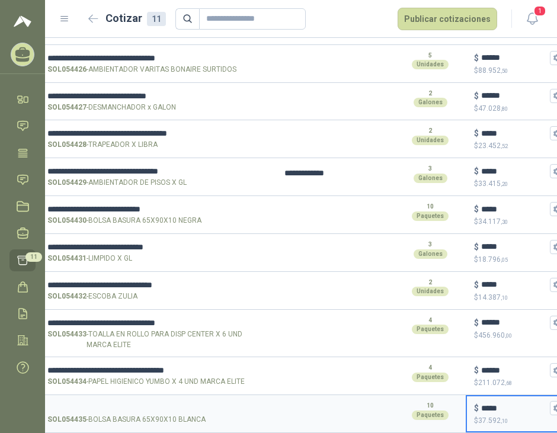
type input "*****"
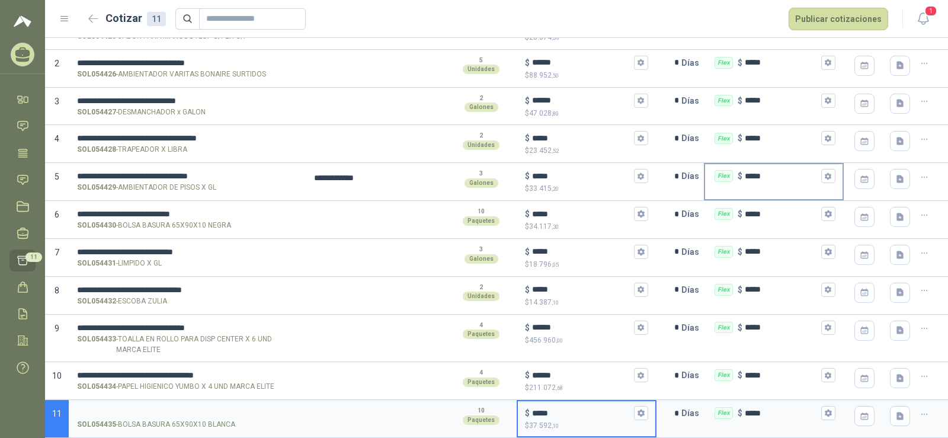
scroll to position [0, 0]
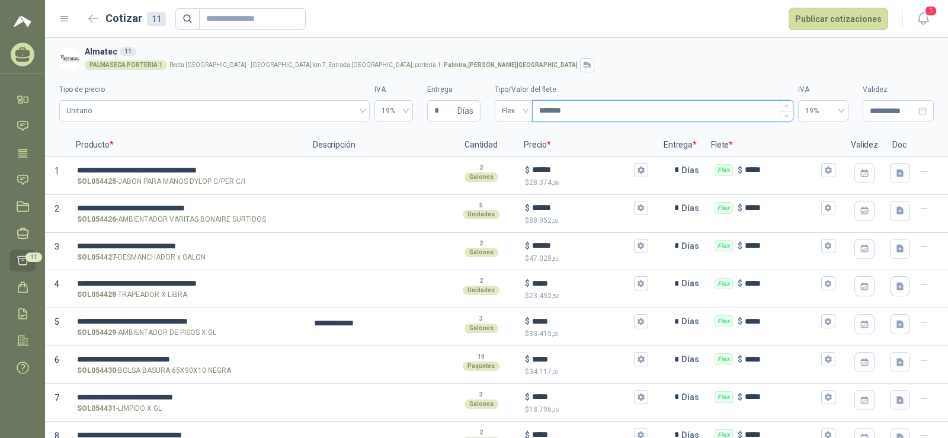
click at [596, 106] on input "*******" at bounding box center [663, 111] width 260 height 20
click at [608, 72] on div "PALMASECA PORTERIA 1 Recta [GEOGRAPHIC_DATA] - [GEOGRAPHIC_DATA] km 7, Entrada …" at bounding box center [507, 65] width 845 height 14
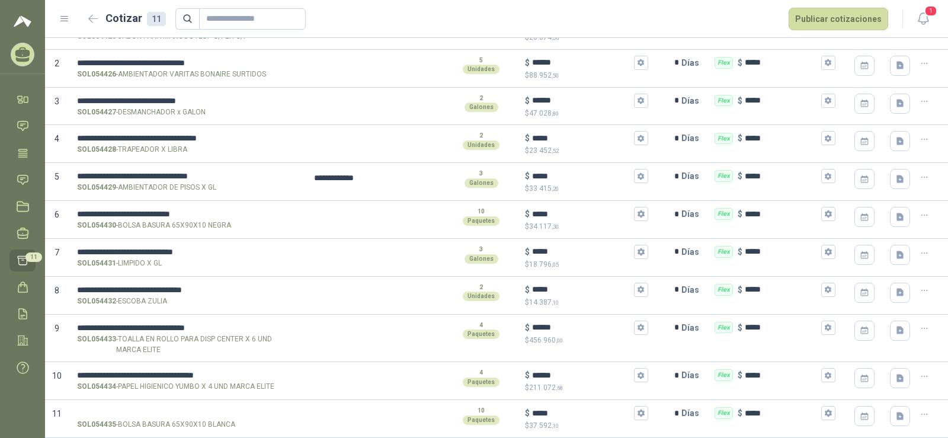
drag, startPoint x: 481, startPoint y: 5, endPoint x: 481, endPoint y: 15, distance: 9.5
click at [481, 5] on header "Cotizar 11 Publicar cotizaciones 1" at bounding box center [496, 19] width 903 height 38
click at [191, 412] on input "SOL054435 - BOLSA BASURA 65X90X10 BLANCA" at bounding box center [187, 413] width 221 height 9
click at [180, 404] on label "SOL054435 - BOLSA BASURA 65X90X10 BLANCA" at bounding box center [187, 418] width 235 height 34
click at [180, 409] on input "SOL054435 - BOLSA BASURA 65X90X10 BLANCA" at bounding box center [187, 413] width 221 height 9
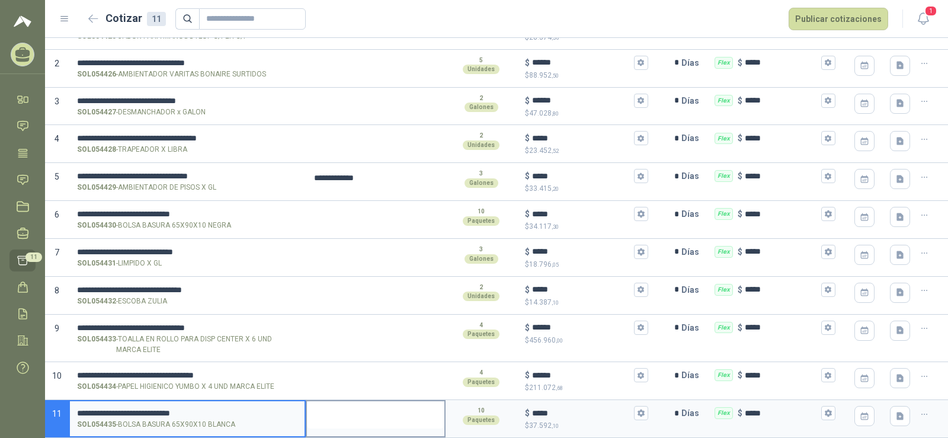
scroll to position [0, 0]
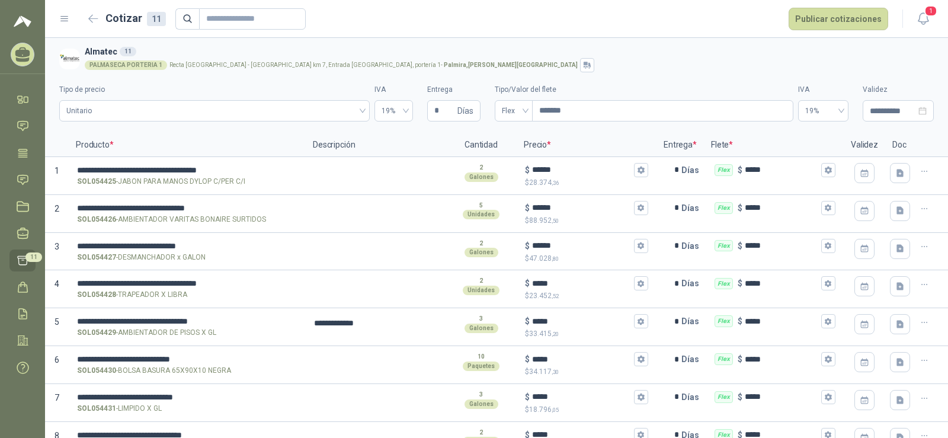
click at [618, 135] on p "Precio *" at bounding box center [587, 145] width 140 height 24
click at [886, 107] on input "**********" at bounding box center [893, 110] width 46 height 13
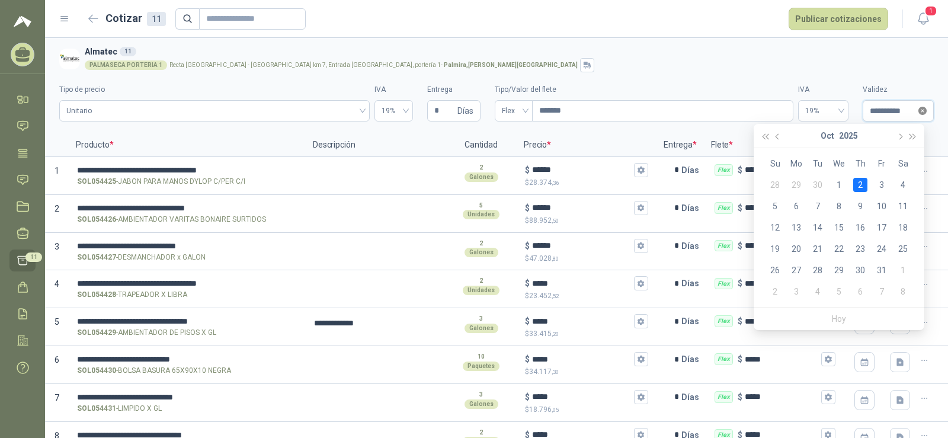
click at [919, 109] on icon "close-circle" at bounding box center [923, 111] width 8 height 8
type input "**********"
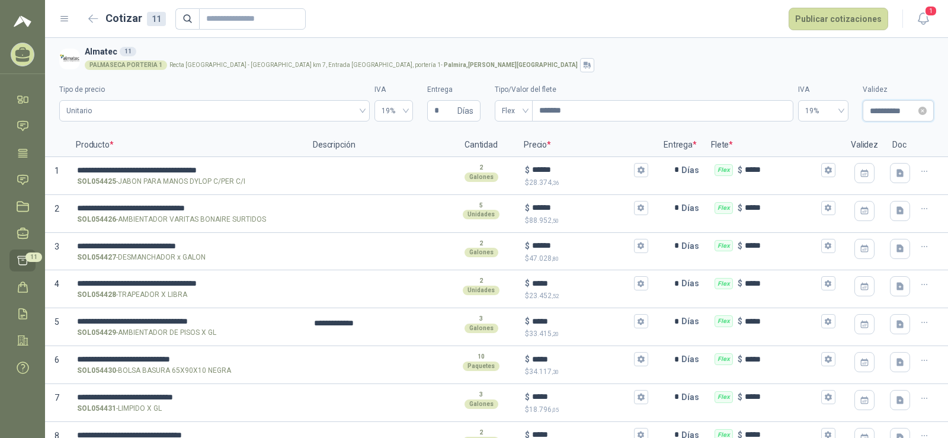
click at [919, 108] on icon "close-circle" at bounding box center [923, 111] width 8 height 8
click at [876, 106] on input "**********" at bounding box center [893, 110] width 46 height 13
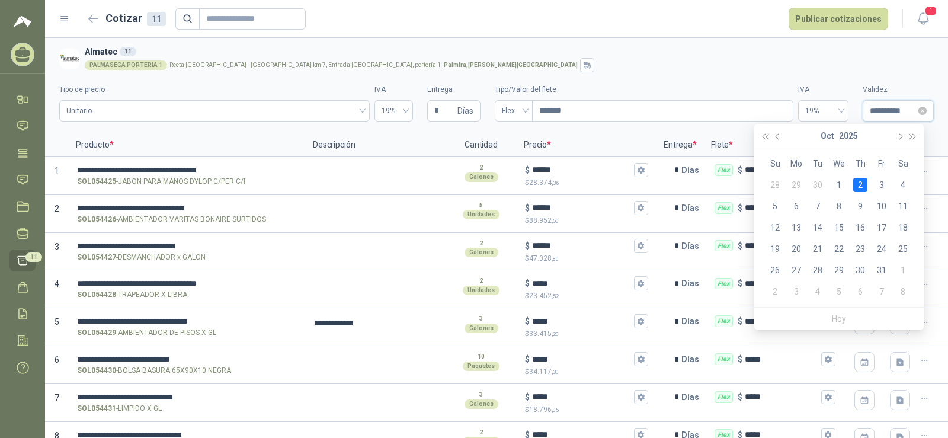
click at [876, 106] on input "**********" at bounding box center [893, 110] width 46 height 13
click at [778, 136] on span "button" at bounding box center [779, 136] width 6 height 6
type input "**********"
drag, startPoint x: 887, startPoint y: 226, endPoint x: 777, endPoint y: 229, distance: 110.3
click at [887, 226] on div "19" at bounding box center [882, 228] width 14 height 14
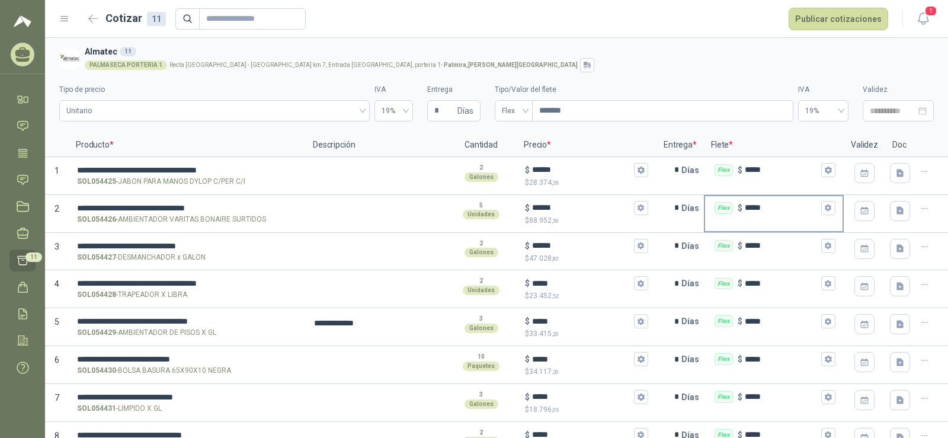
type input "**********"
click at [737, 64] on div "PALMASECA PORTERIA 1 Recta [GEOGRAPHIC_DATA] - [GEOGRAPHIC_DATA] km 7, Entrada …" at bounding box center [507, 65] width 845 height 14
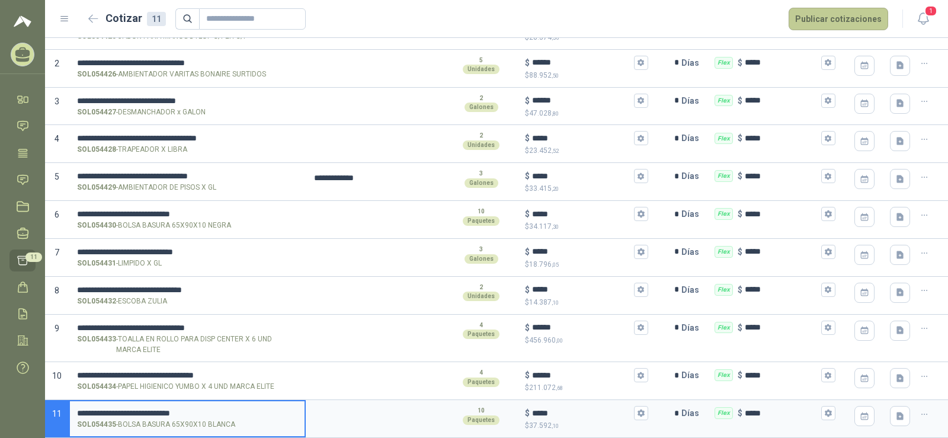
click at [842, 16] on button "Publicar cotizaciones" at bounding box center [839, 19] width 100 height 23
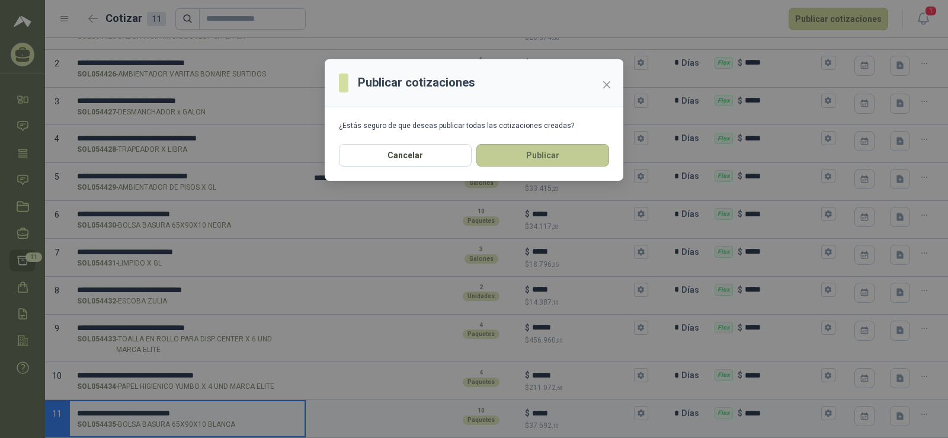
click at [552, 157] on button "Publicar" at bounding box center [543, 155] width 133 height 23
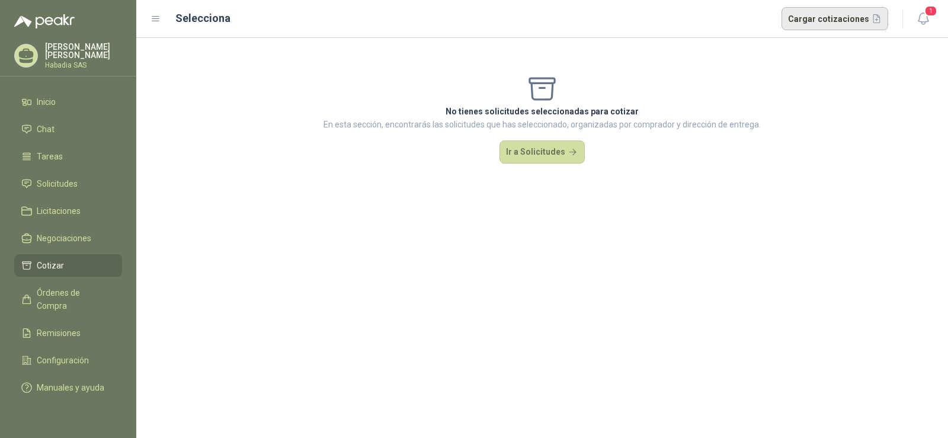
click at [829, 9] on button "Cargar cotizaciones" at bounding box center [835, 19] width 107 height 24
click at [40, 108] on link "Inicio" at bounding box center [68, 102] width 108 height 23
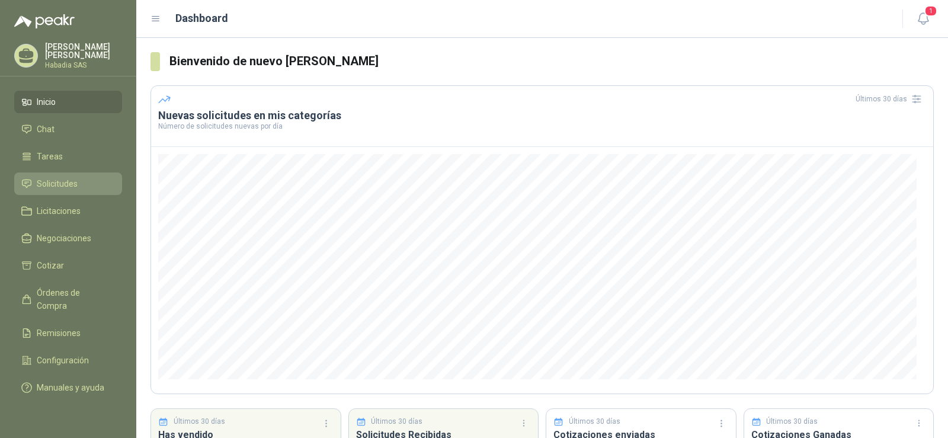
click at [59, 179] on span "Solicitudes" at bounding box center [57, 183] width 41 height 13
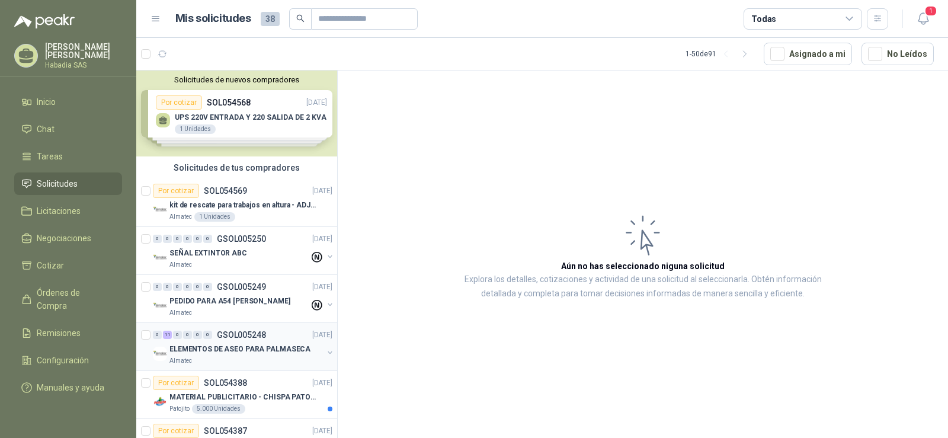
click at [231, 348] on p "ELEMENTOS DE ASEO PARA PALMASECA" at bounding box center [240, 349] width 141 height 11
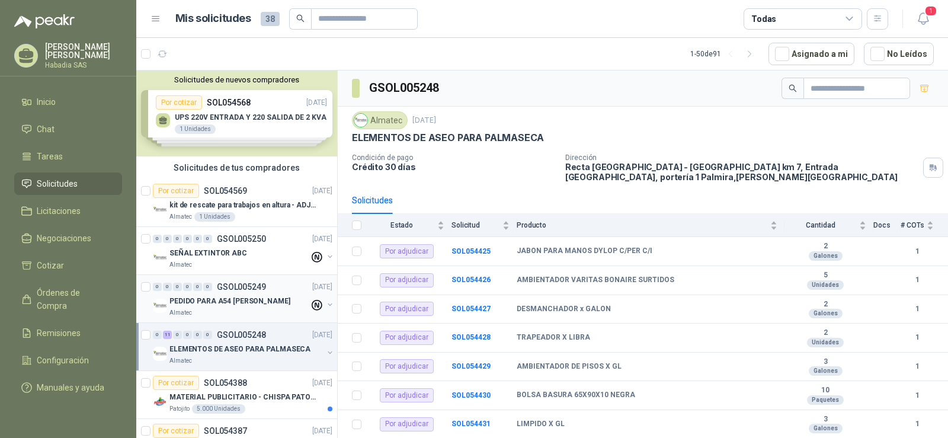
click at [229, 306] on p "PEDIDO PARA A54 [PERSON_NAME]" at bounding box center [230, 301] width 121 height 11
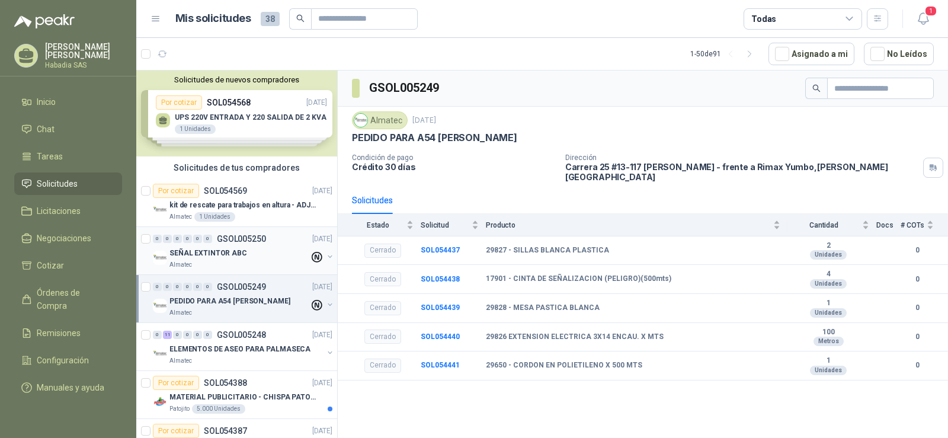
click at [226, 260] on div "SEÑAL EXTINTOR ABC" at bounding box center [240, 253] width 140 height 14
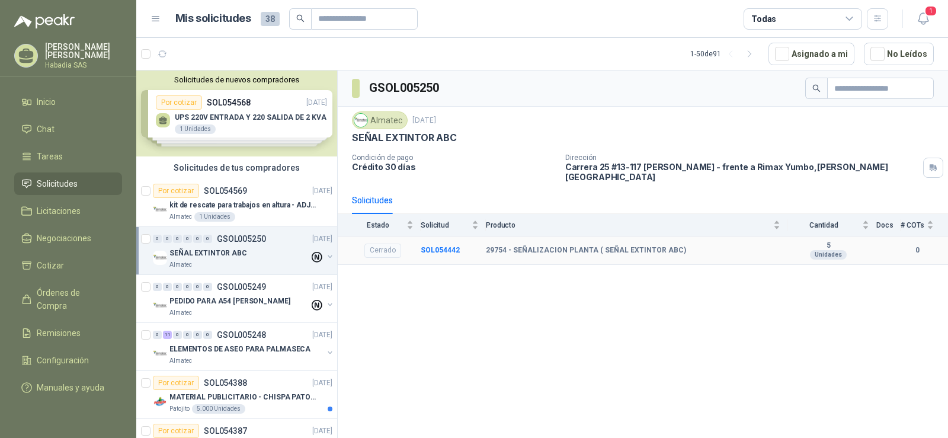
click at [554, 246] on b "29754 - SEÑALIZACION PLANTA ( SEÑAL EXTINTOR ABC)" at bounding box center [586, 250] width 200 height 9
copy b "29754 - SEÑALIZACION PLANTA ( SEÑAL EXTINTOR ABC)"
click at [242, 187] on p "SOL054569" at bounding box center [225, 191] width 43 height 8
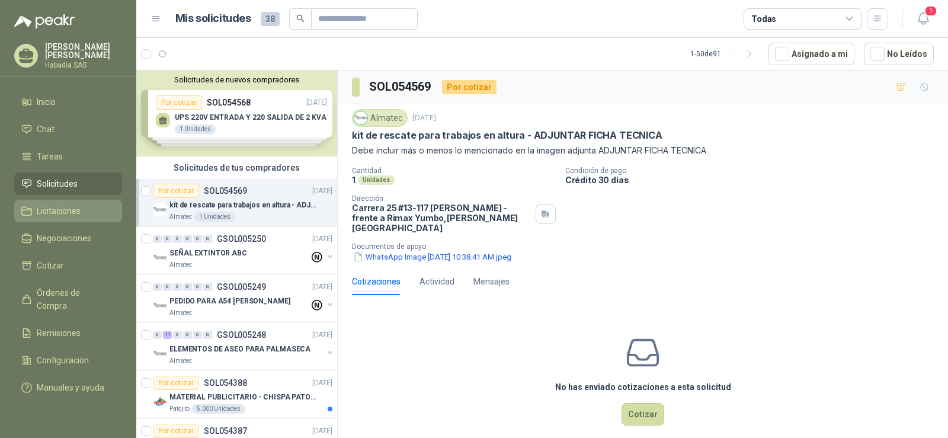
click at [60, 209] on span "Licitaciones" at bounding box center [59, 211] width 44 height 13
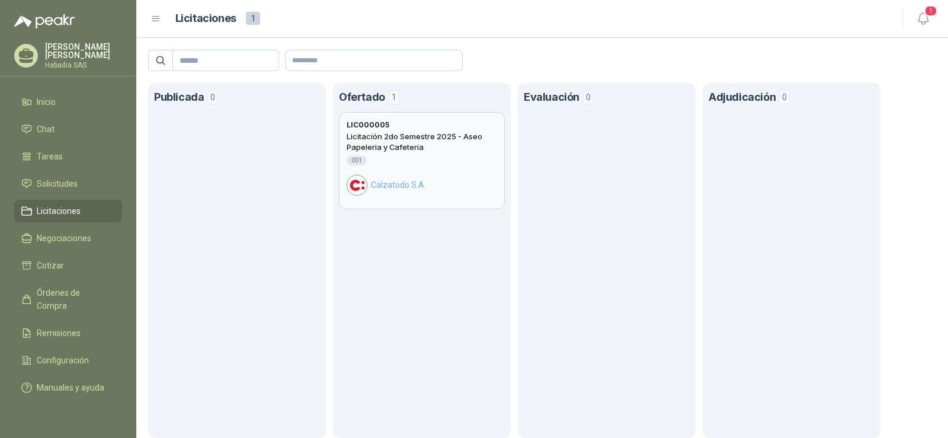
click at [400, 151] on h2 "Licitación 2do Semestre 2025 - Aseo Papeleria y Cafeteria" at bounding box center [422, 141] width 151 height 21
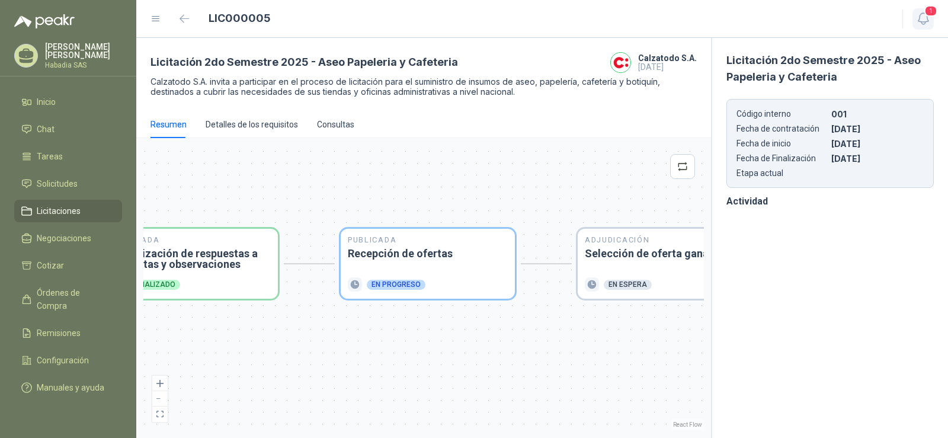
click at [925, 13] on span "1" at bounding box center [931, 10] width 13 height 11
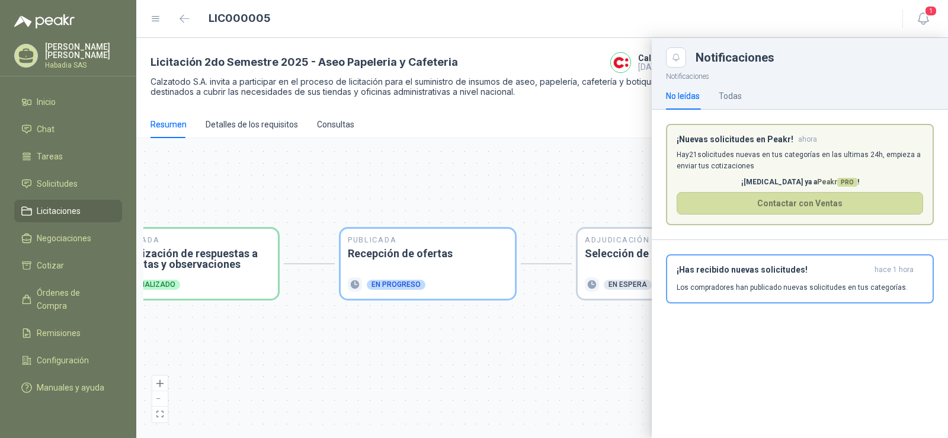
click at [294, 189] on div at bounding box center [542, 238] width 812 height 400
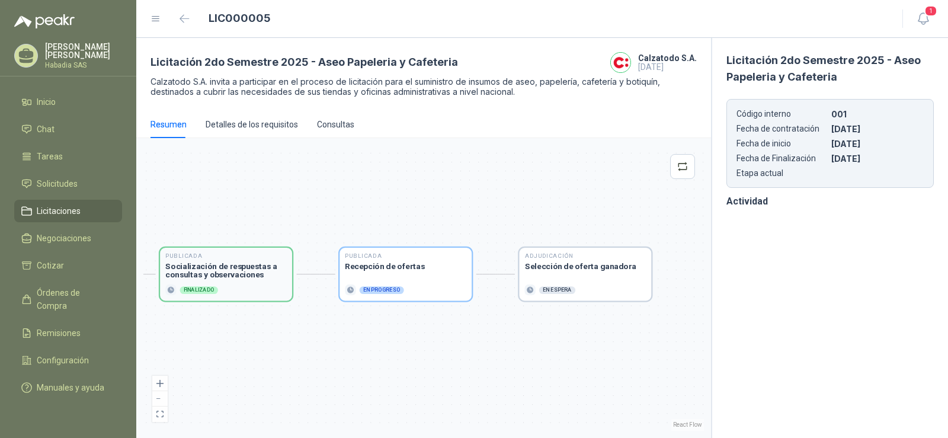
click at [226, 272] on h3 "Socialización de respuestas a consultas y observaciones" at bounding box center [226, 271] width 122 height 16
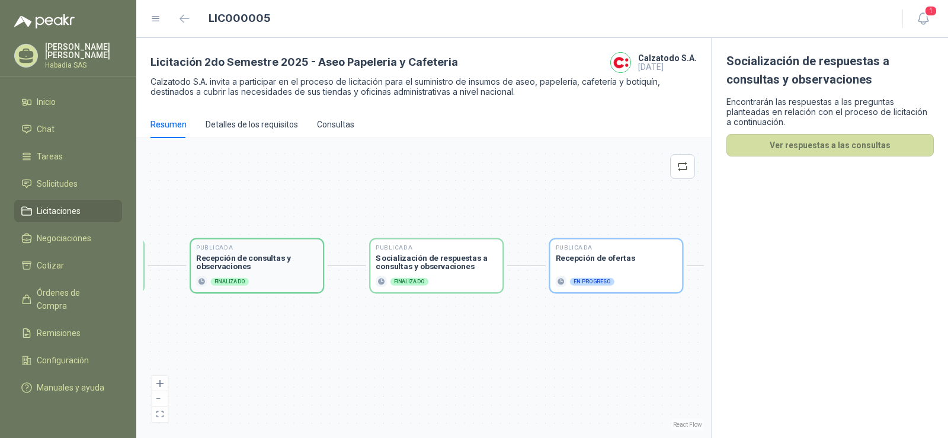
click at [242, 277] on div "Finalizado" at bounding box center [230, 281] width 38 height 8
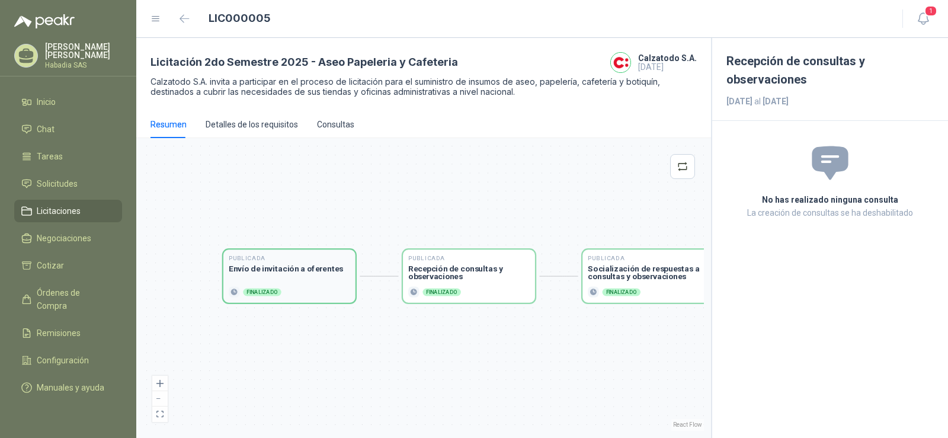
click at [311, 276] on div "Publicada Envío de invitación a oferentes Finalizado" at bounding box center [290, 276] width 122 height 42
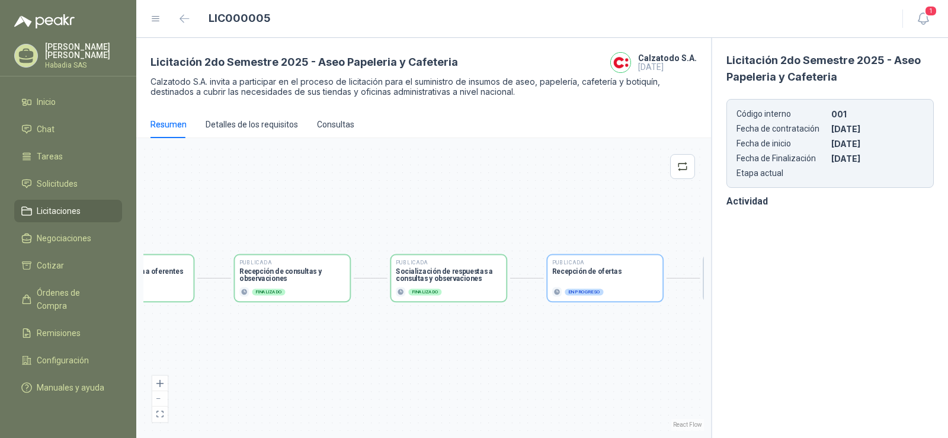
drag, startPoint x: 582, startPoint y: 332, endPoint x: 328, endPoint y: 330, distance: 254.3
click at [246, 328] on div "Publicada Envío de invitación a oferentes Finalizado Publicada Recepción de con…" at bounding box center [423, 288] width 561 height 286
drag, startPoint x: 608, startPoint y: 282, endPoint x: 541, endPoint y: 338, distance: 87.6
click at [409, 278] on div "Publicada Envío de invitación a oferentes Finalizado Publicada Recepción de con…" at bounding box center [224, 270] width 370 height 189
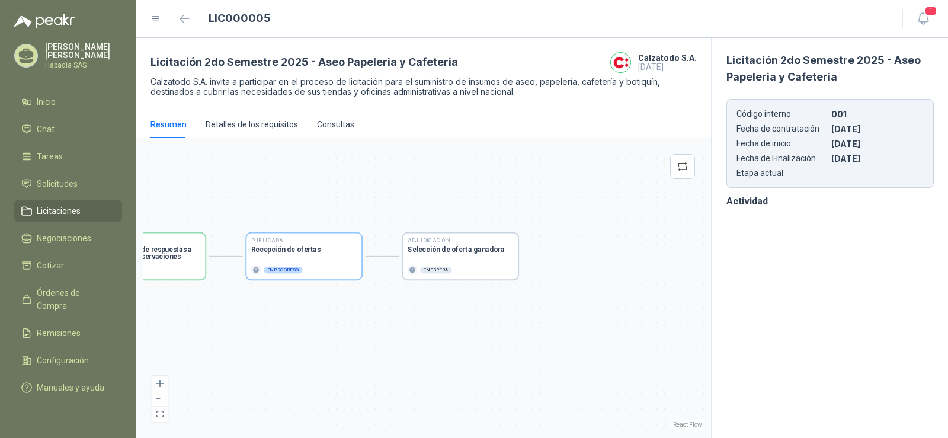
drag, startPoint x: 644, startPoint y: 360, endPoint x: 344, endPoint y: 340, distance: 300.7
click at [344, 340] on div "Publicada Envío de invitación a oferentes Finalizado Publicada Recepción de con…" at bounding box center [423, 288] width 561 height 286
click at [257, 120] on div "Detalles de los requisitos" at bounding box center [252, 124] width 92 height 13
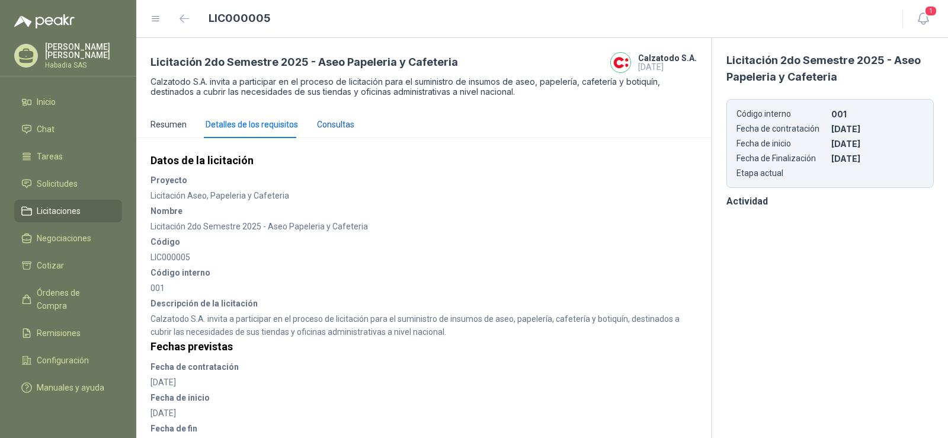
click at [334, 119] on div "Consultas" at bounding box center [335, 124] width 37 height 13
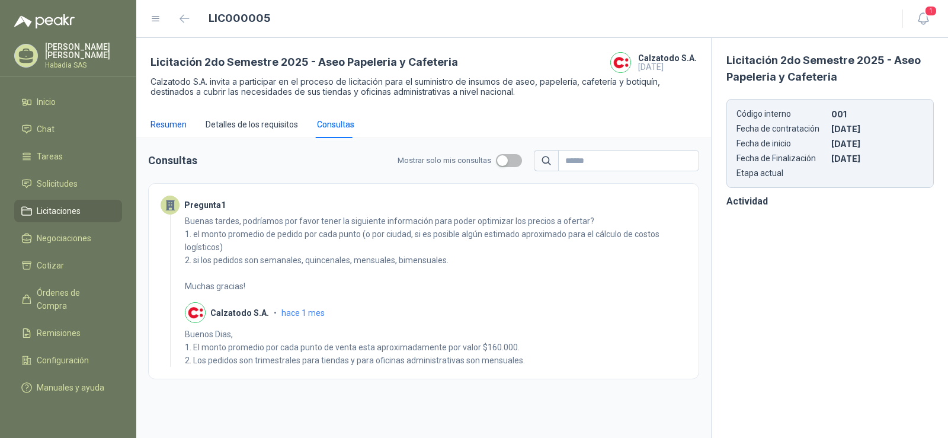
click at [168, 122] on div "Resumen" at bounding box center [169, 124] width 36 height 13
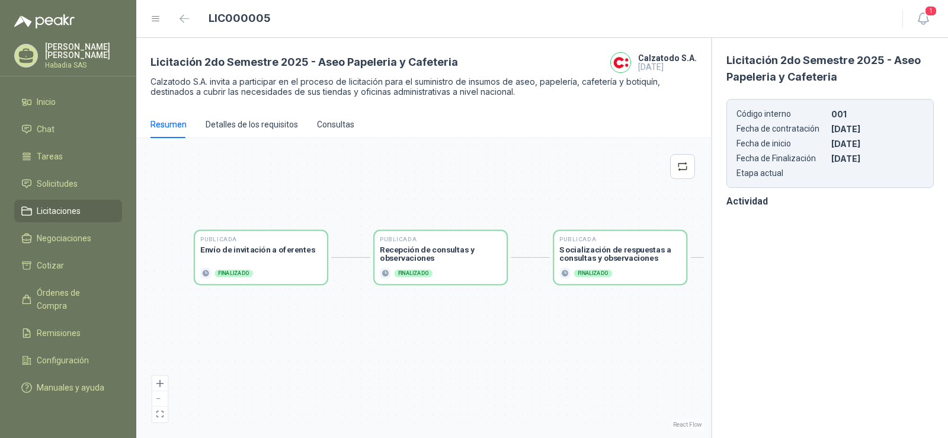
drag, startPoint x: 468, startPoint y: 333, endPoint x: 248, endPoint y: 315, distance: 221.2
click at [247, 317] on div "Publicada Envío de invitación a oferentes Finalizado Publicada Recepción de con…" at bounding box center [423, 288] width 561 height 286
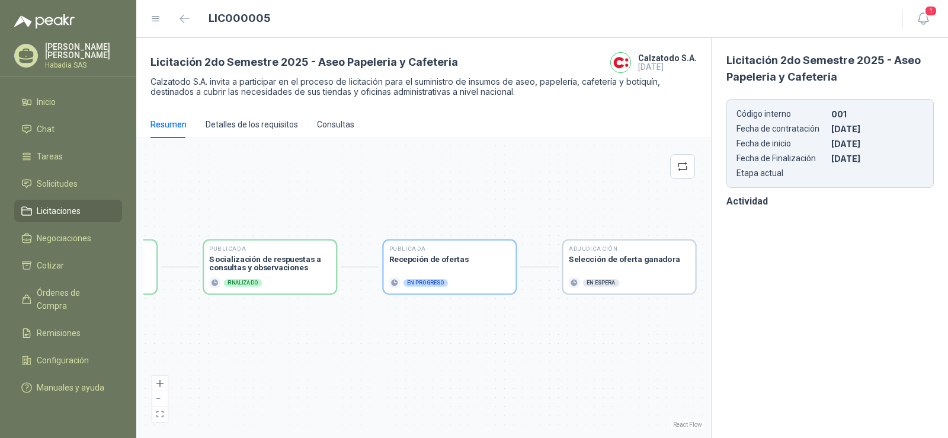
drag, startPoint x: 464, startPoint y: 303, endPoint x: 209, endPoint y: 315, distance: 255.2
click at [209, 315] on div "Publicada Envío de invitación a oferentes Finalizado Publicada Recepción de con…" at bounding box center [423, 288] width 561 height 286
drag, startPoint x: 445, startPoint y: 320, endPoint x: 316, endPoint y: 320, distance: 128.6
click at [316, 321] on div "Publicada Envío de invitación a oferentes Finalizado Publicada Recepción de con…" at bounding box center [423, 288] width 561 height 286
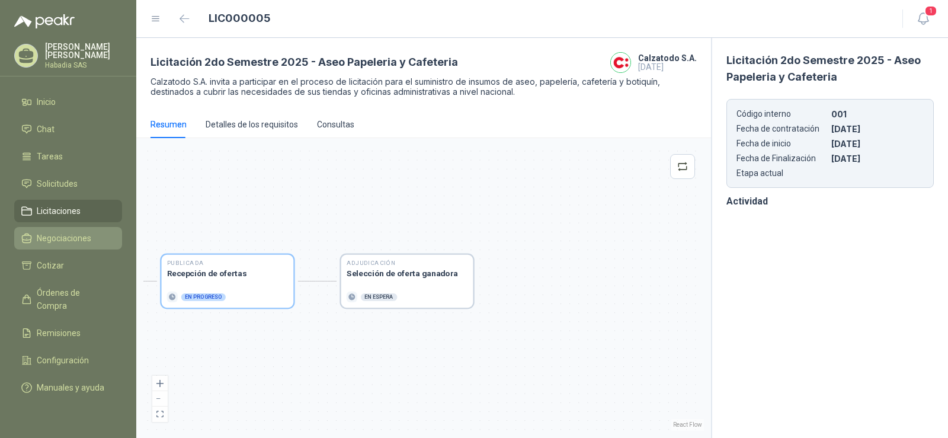
click at [73, 237] on span "Negociaciones" at bounding box center [64, 238] width 55 height 13
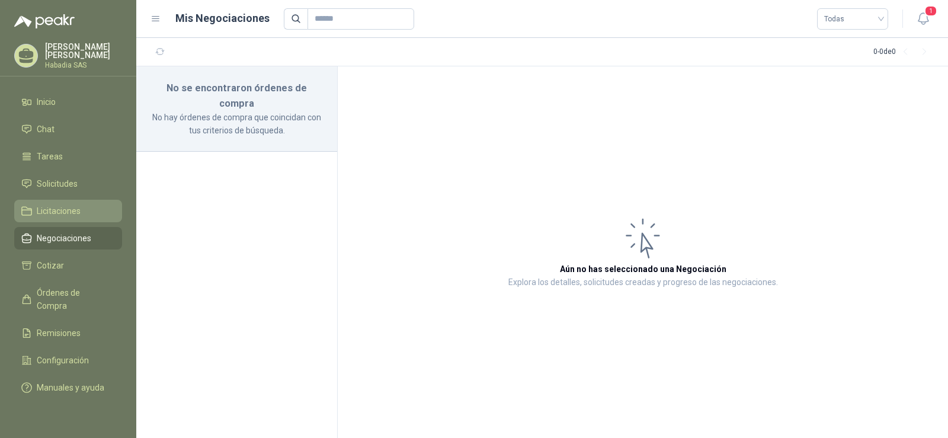
click at [58, 200] on link "Licitaciones" at bounding box center [68, 211] width 108 height 23
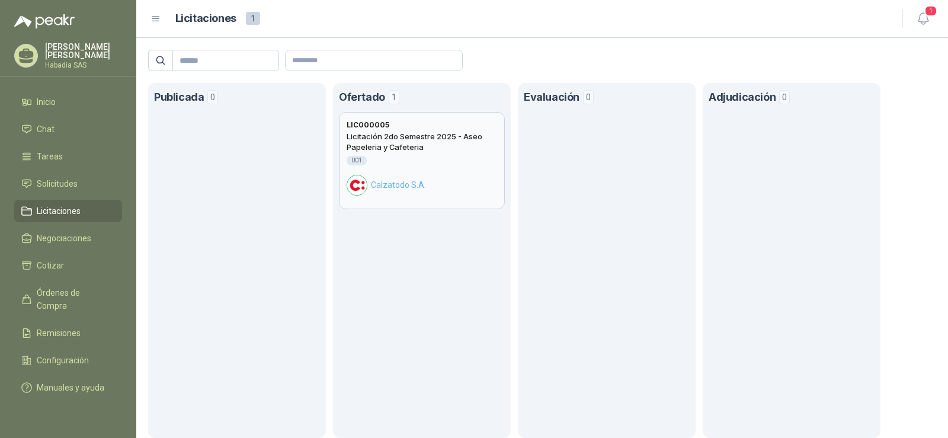
click at [399, 182] on span "Calzatodo S.A." at bounding box center [398, 184] width 55 height 13
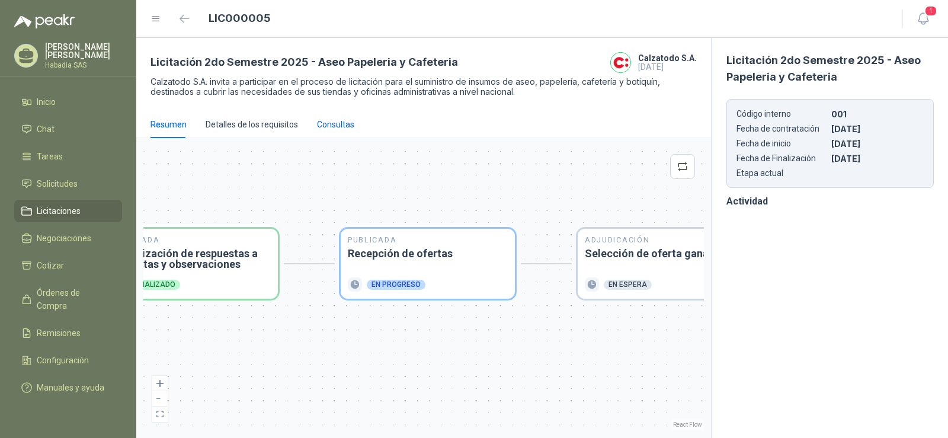
click at [347, 123] on div "Consultas" at bounding box center [335, 124] width 37 height 13
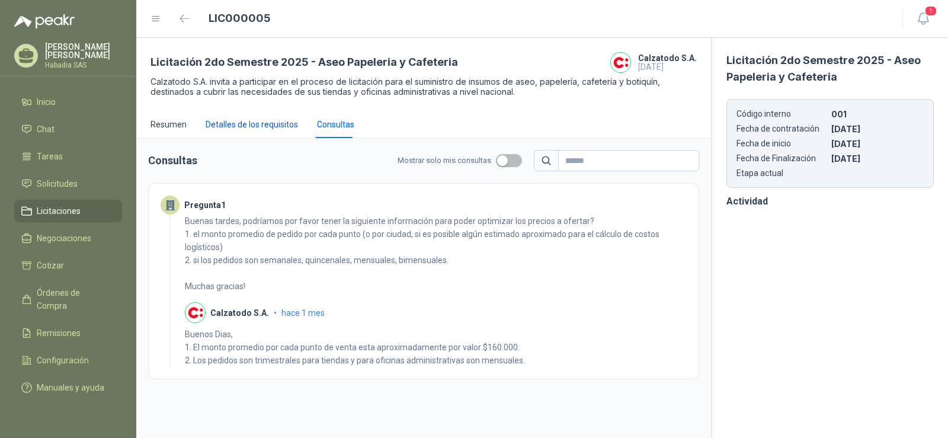
click at [269, 120] on div "Detalles de los requisitos" at bounding box center [252, 124] width 92 height 13
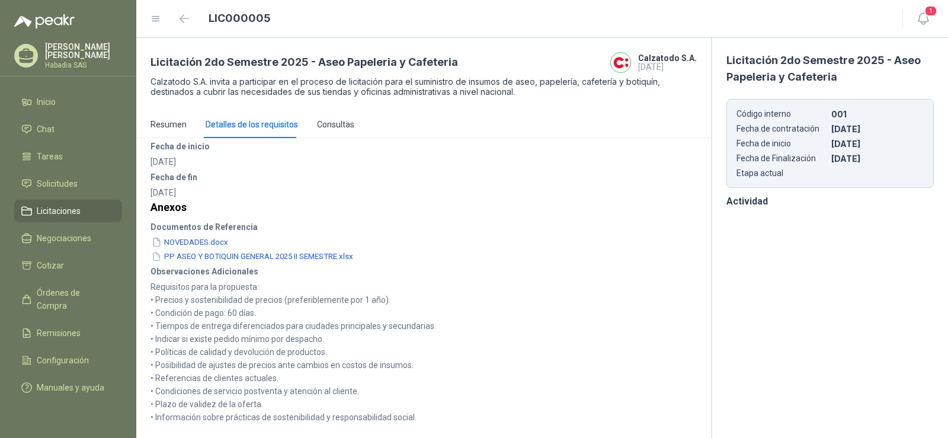
scroll to position [14, 0]
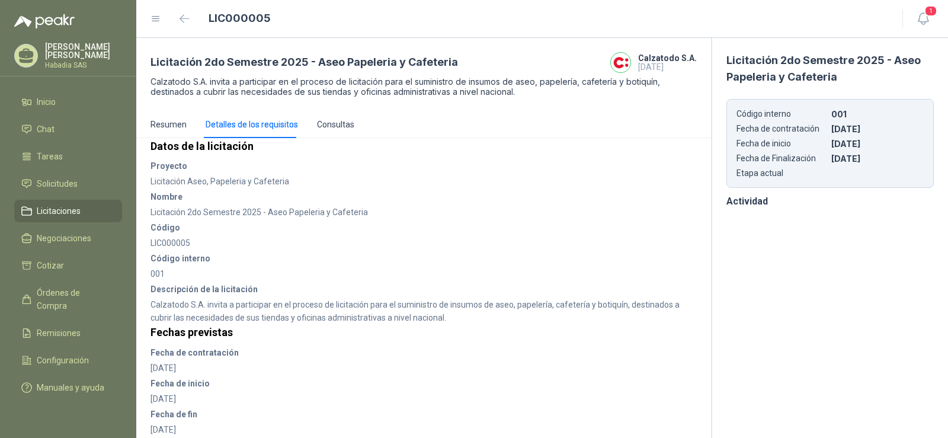
click at [170, 114] on div "Resumen" at bounding box center [169, 124] width 36 height 27
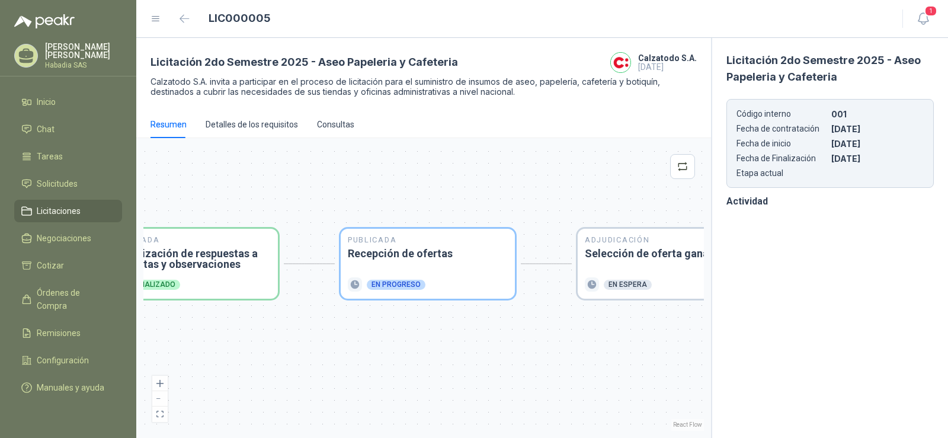
click at [793, 157] on p "Fecha de Finalización" at bounding box center [783, 159] width 92 height 10
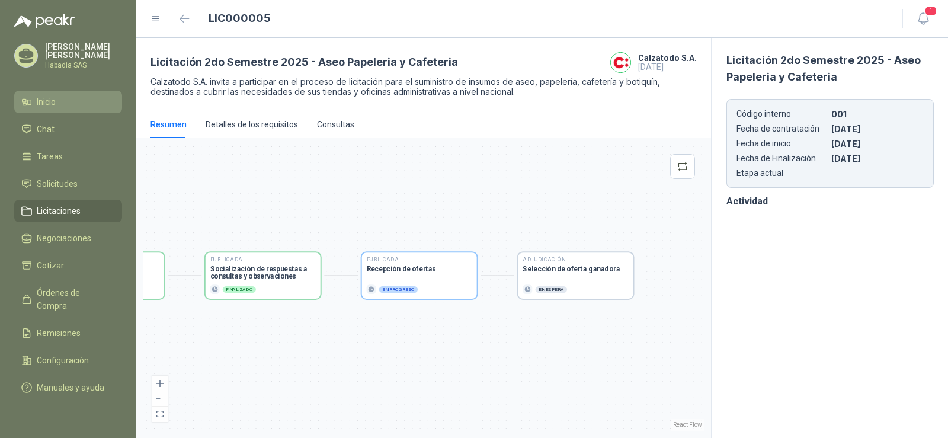
click at [58, 95] on li "Inicio" at bounding box center [68, 101] width 94 height 13
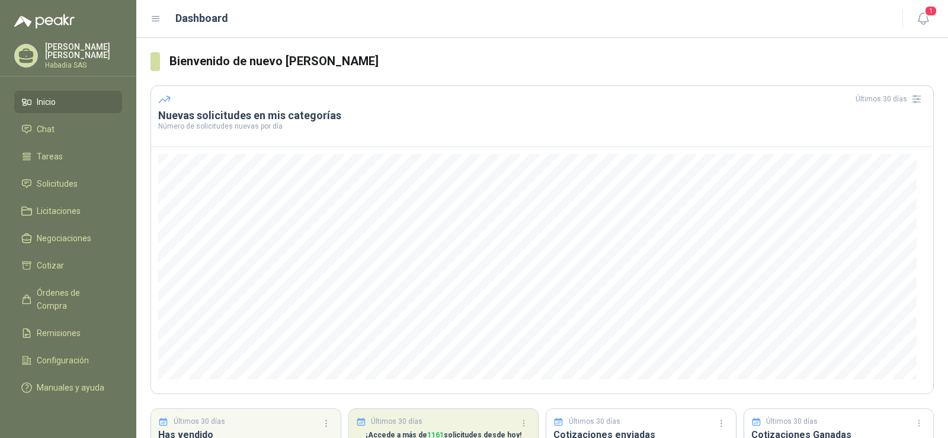
scroll to position [96, 0]
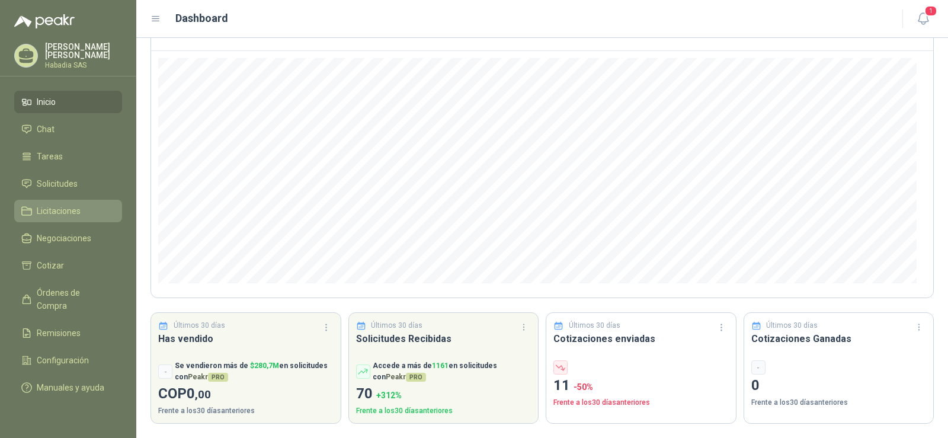
click at [63, 211] on span "Licitaciones" at bounding box center [59, 211] width 44 height 13
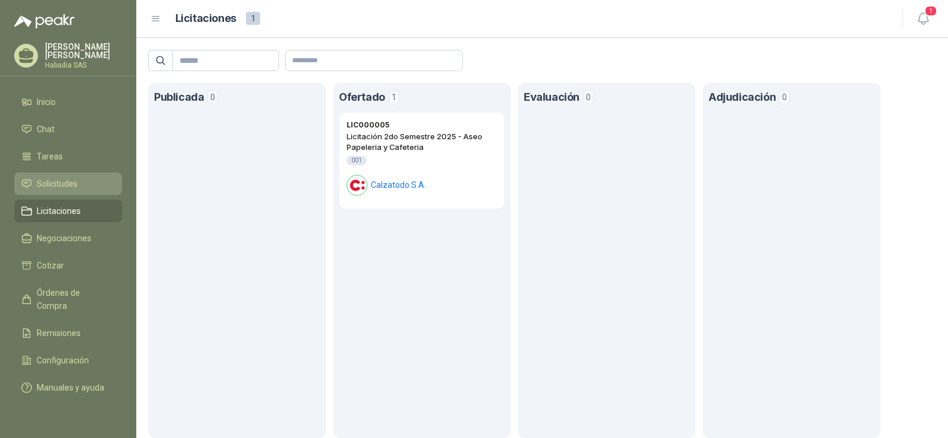
click at [62, 183] on span "Solicitudes" at bounding box center [57, 183] width 41 height 13
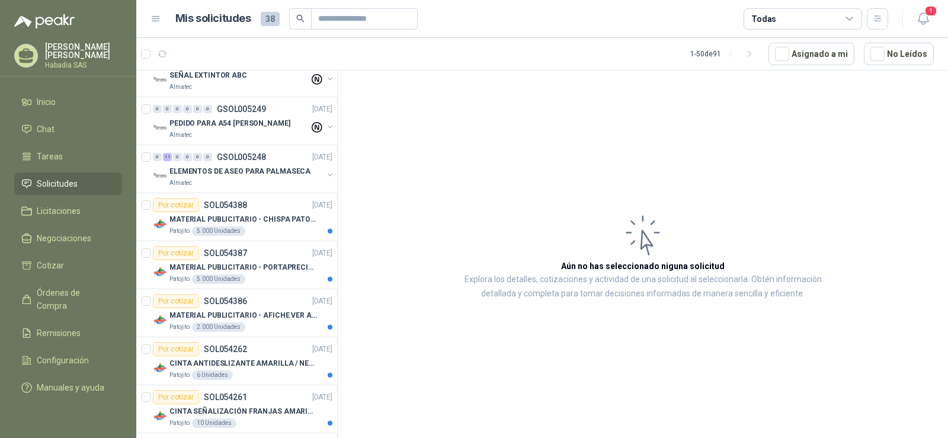
scroll to position [356, 0]
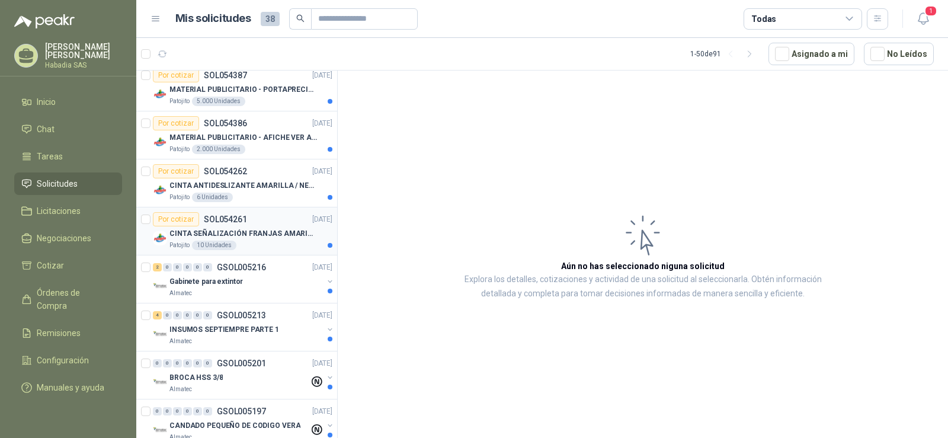
click at [274, 243] on div "Patojito 10 Unidades" at bounding box center [251, 245] width 163 height 9
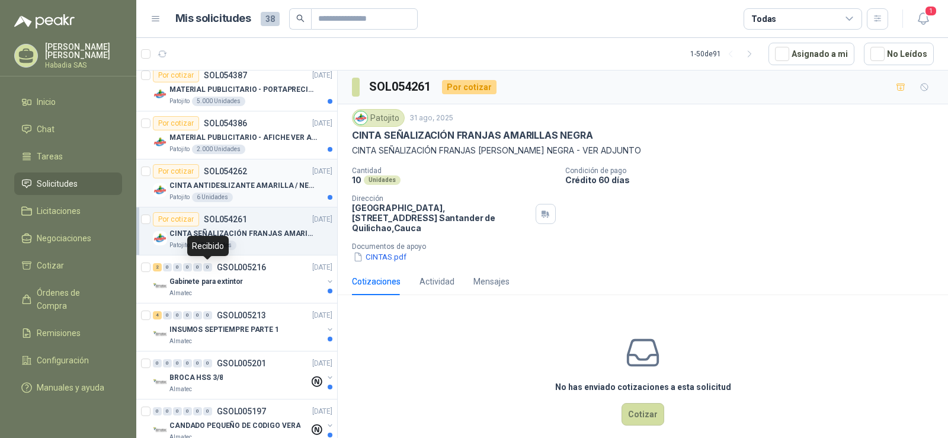
click at [261, 187] on p "CINTA ANTIDESLIZANTE AMARILLA / NEGRA" at bounding box center [244, 185] width 148 height 11
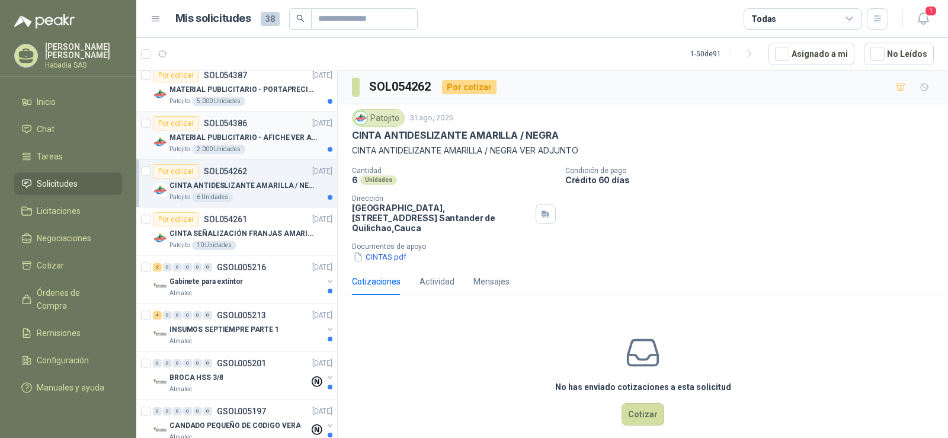
scroll to position [296, 0]
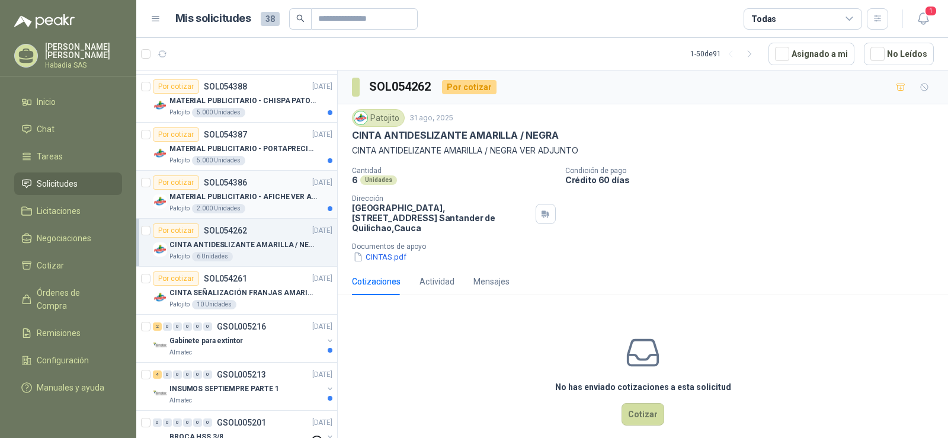
click at [270, 200] on p "MATERIAL PUBLICITARIO - AFICHE VER ADJUNTO" at bounding box center [244, 196] width 148 height 11
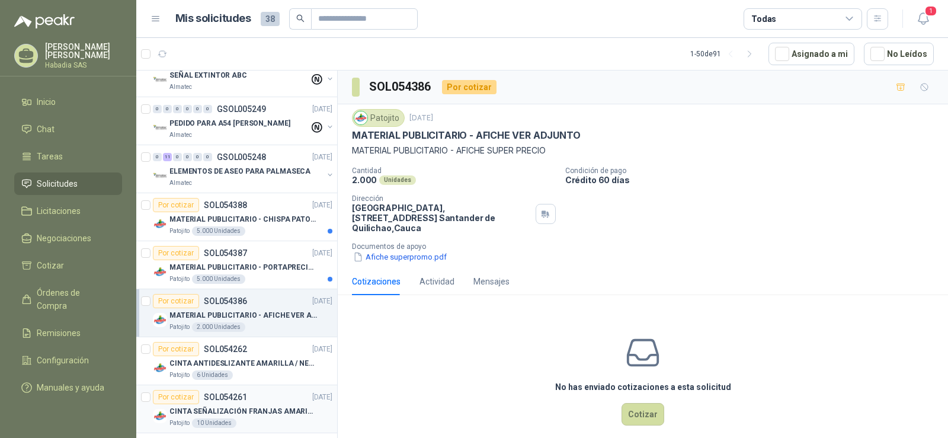
scroll to position [119, 0]
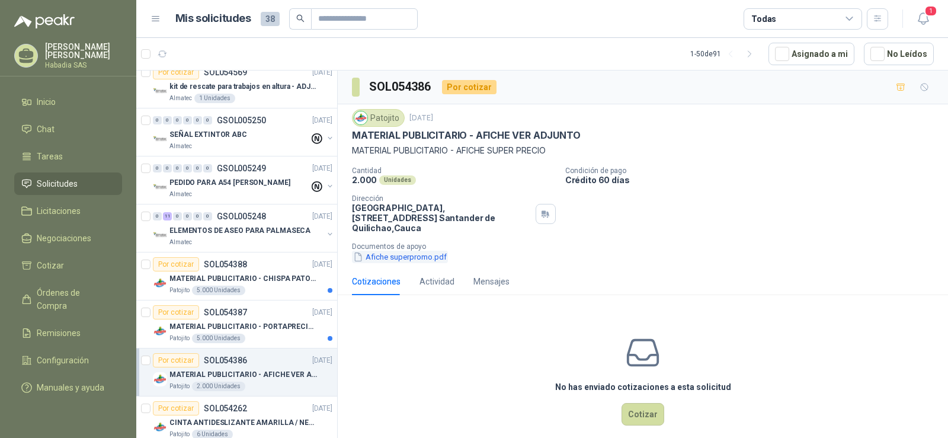
click at [421, 251] on button "Afiche superpromo.pdf" at bounding box center [400, 257] width 96 height 12
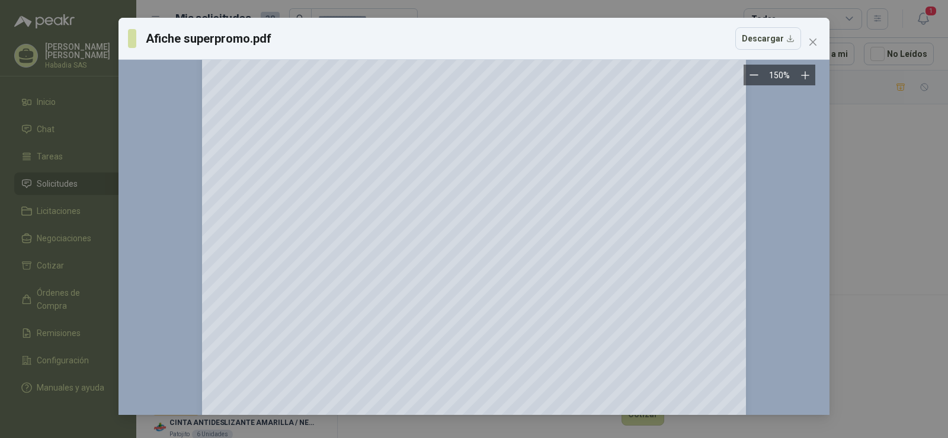
scroll to position [296, 0]
click at [908, 248] on div "Afiche superpromo.pdf Descargar 150 %" at bounding box center [474, 219] width 948 height 438
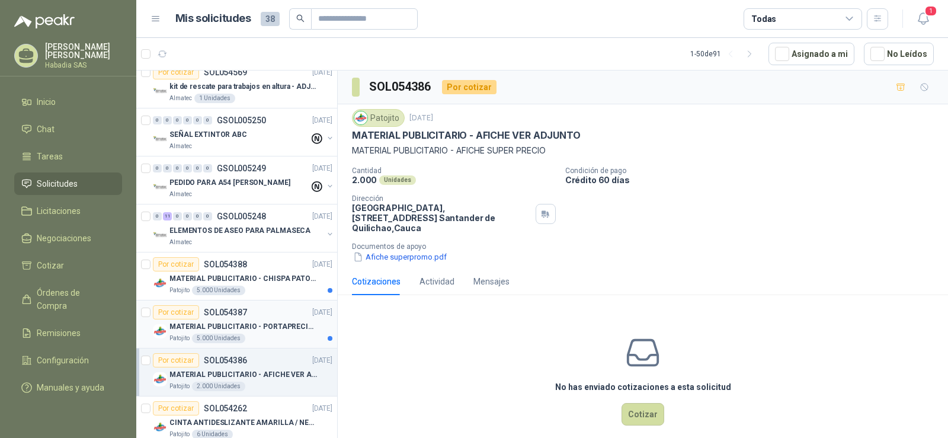
scroll to position [0, 0]
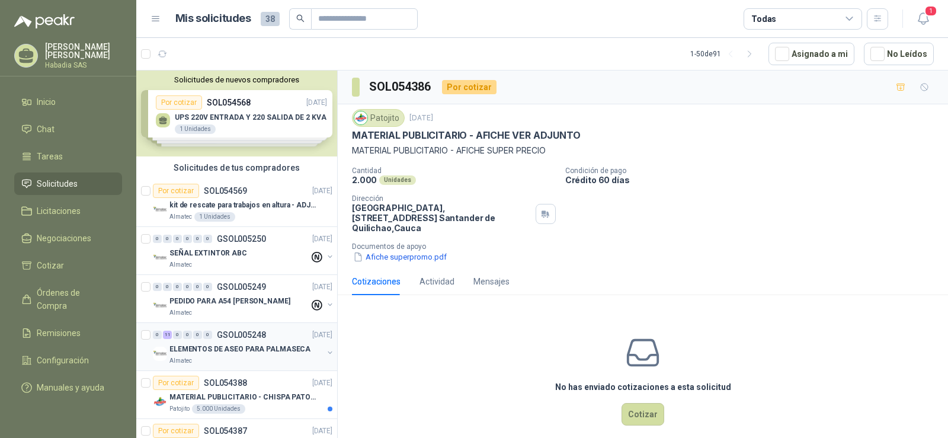
click at [262, 345] on p "ELEMENTOS DE ASEO PARA PALMASECA" at bounding box center [240, 349] width 141 height 11
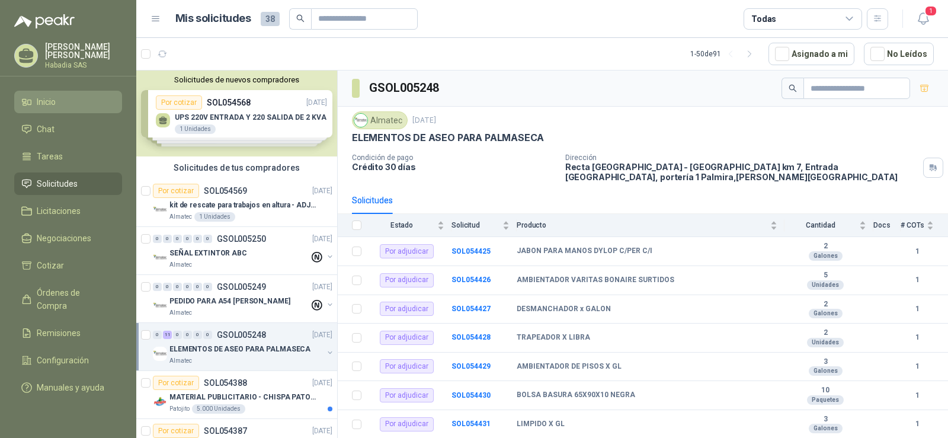
click at [28, 97] on icon at bounding box center [26, 102] width 11 height 11
